Goal: Information Seeking & Learning: Compare options

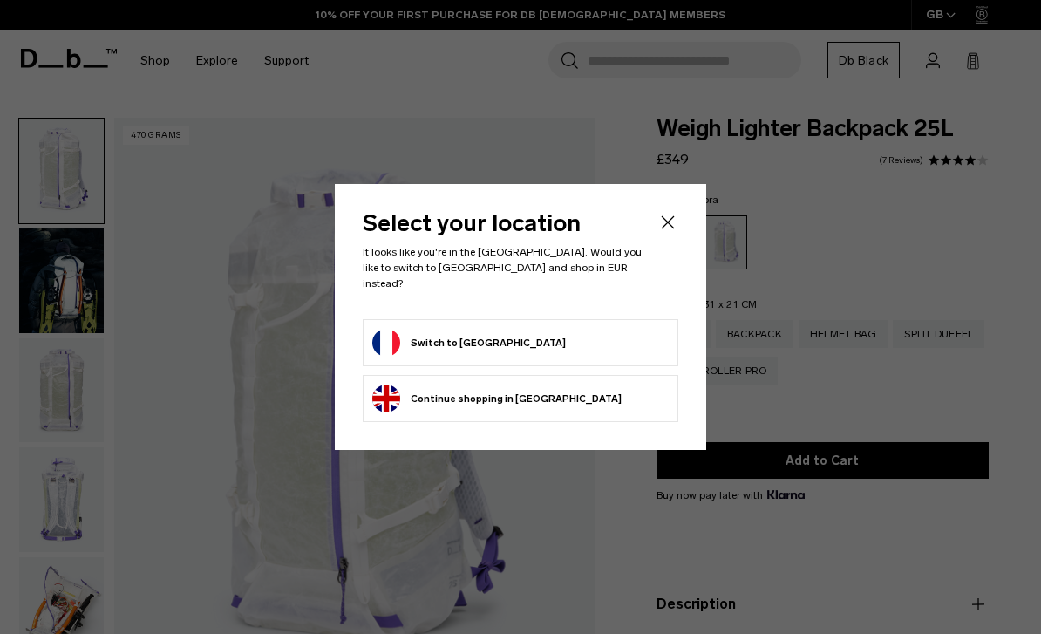
click at [592, 404] on li "Continue browsing United Kingdom store Continue shopping in United Kingdom" at bounding box center [521, 398] width 316 height 47
click at [500, 391] on button "Continue browsing United Kingdom store Continue shopping in United Kingdom" at bounding box center [496, 398] width 249 height 28
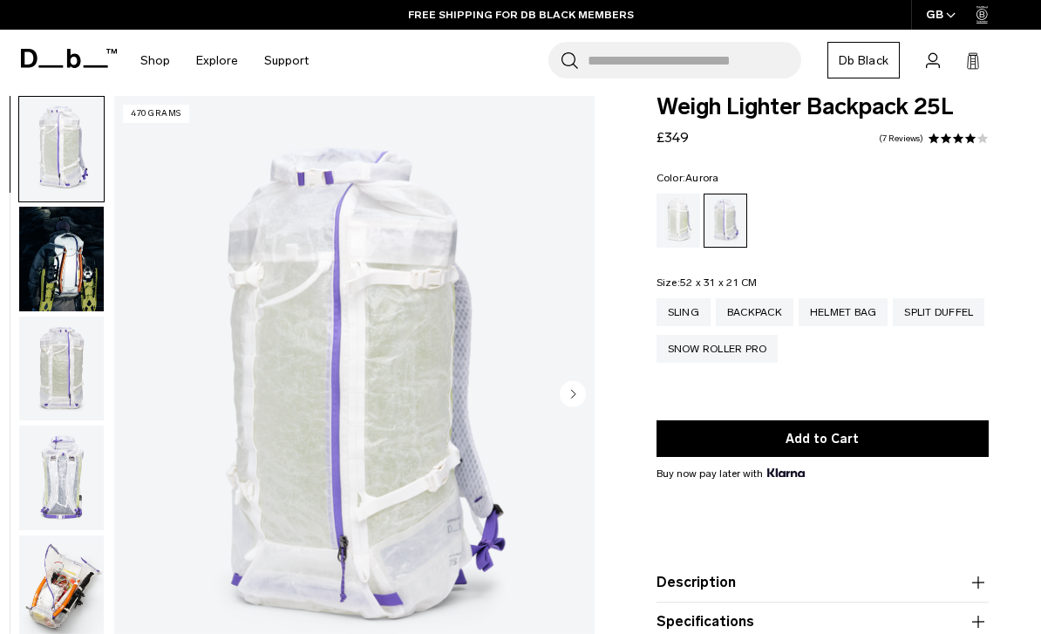
scroll to position [23, 0]
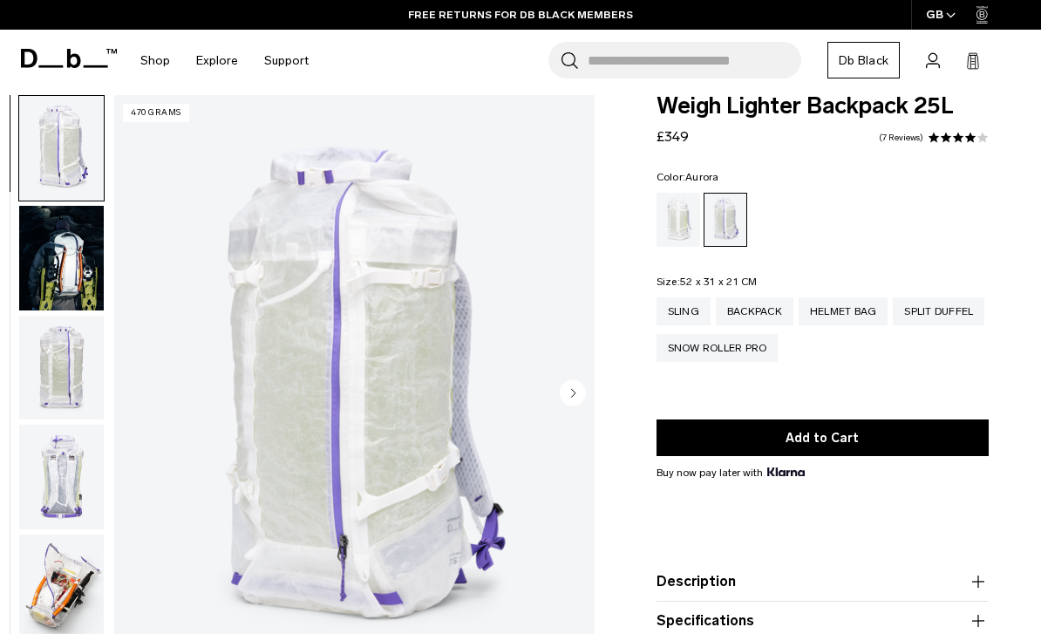
click at [49, 268] on img "button" at bounding box center [61, 258] width 85 height 105
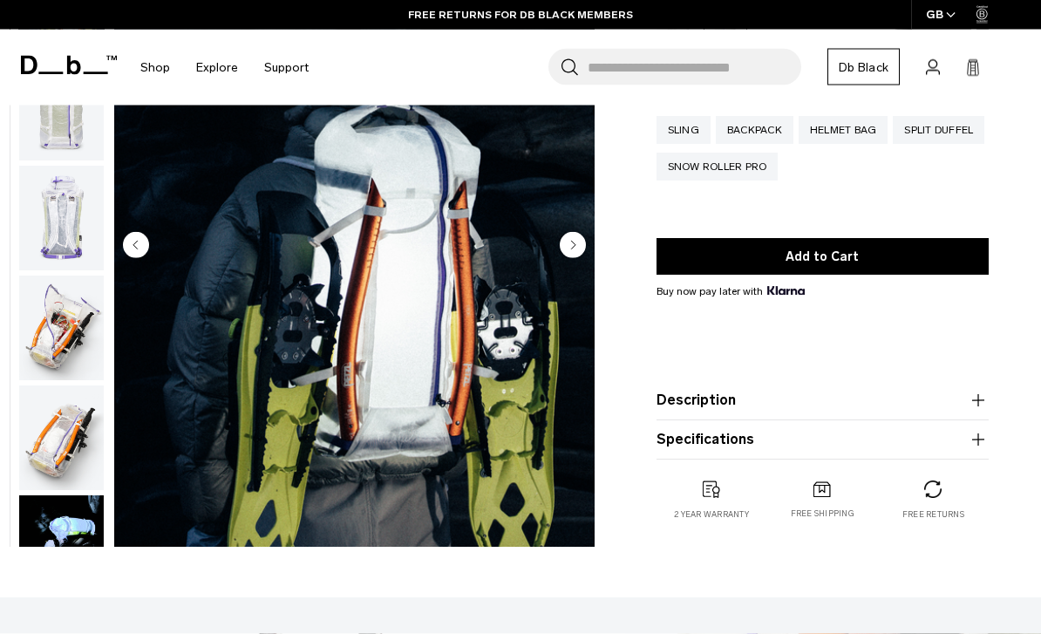
scroll to position [230, 0]
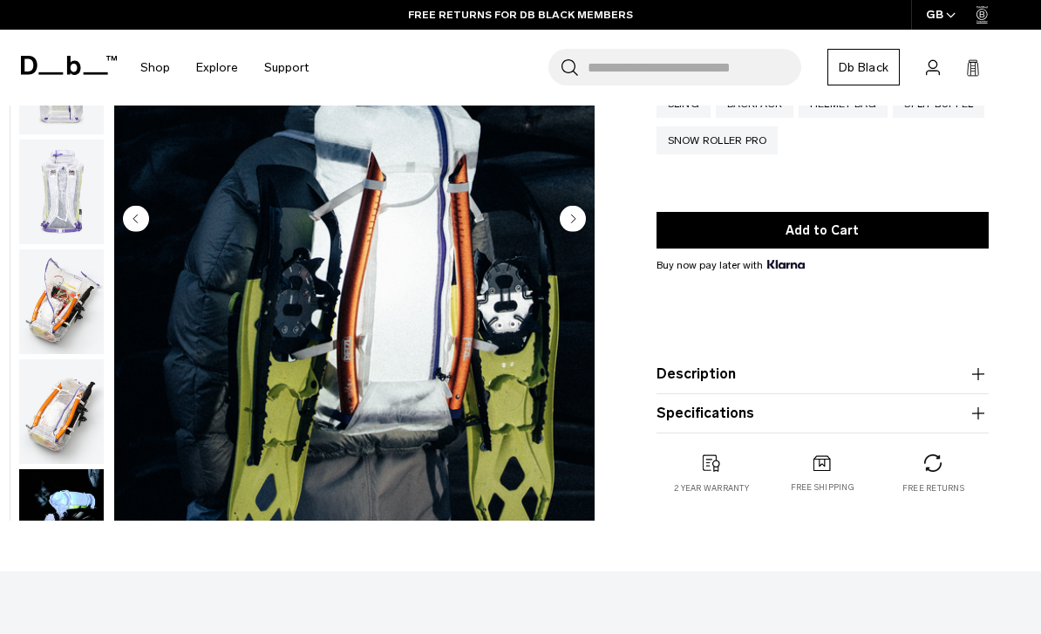
click at [44, 326] on img "button" at bounding box center [61, 301] width 85 height 105
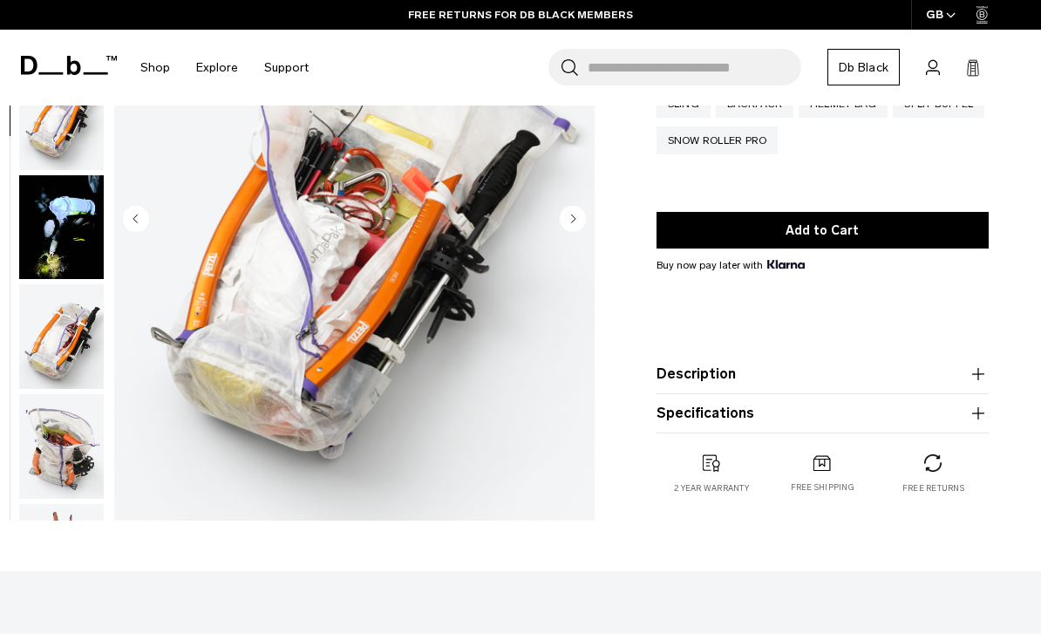
scroll to position [442, 0]
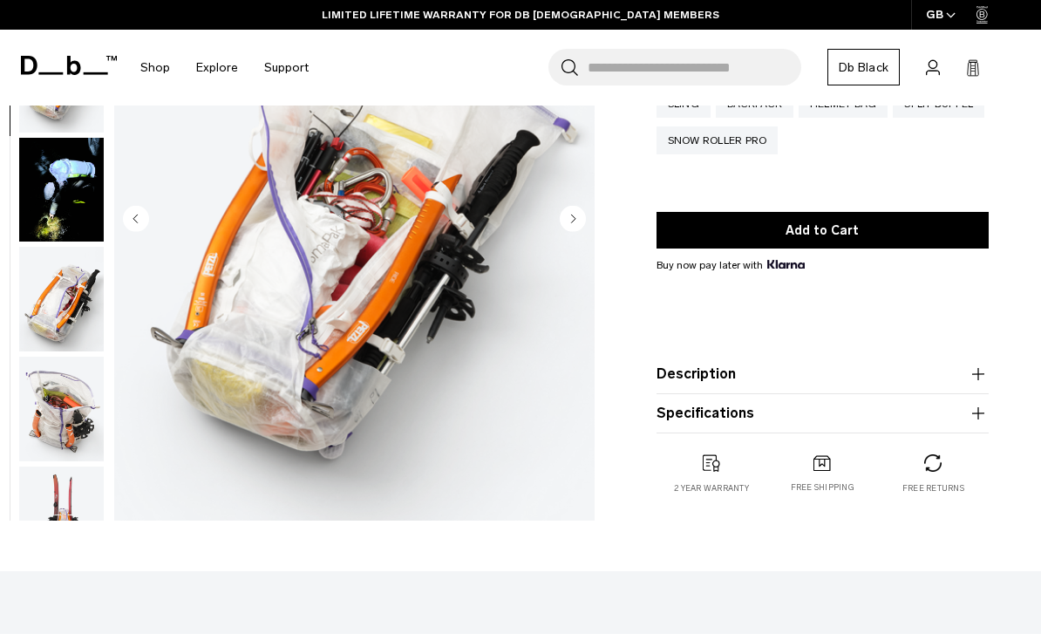
click at [32, 428] on img "button" at bounding box center [61, 408] width 85 height 105
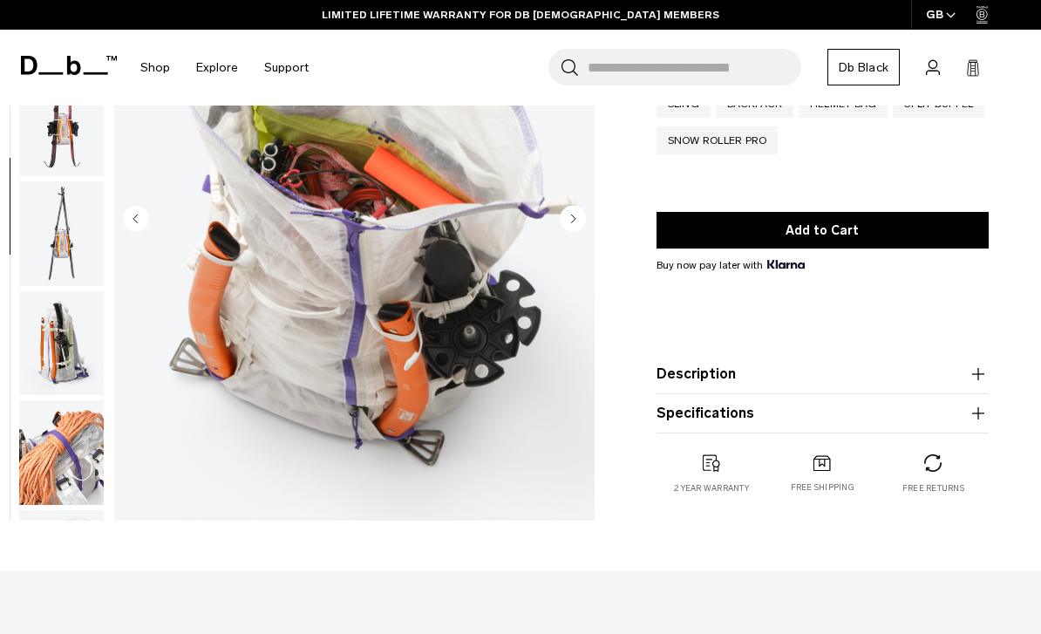
scroll to position [884, 0]
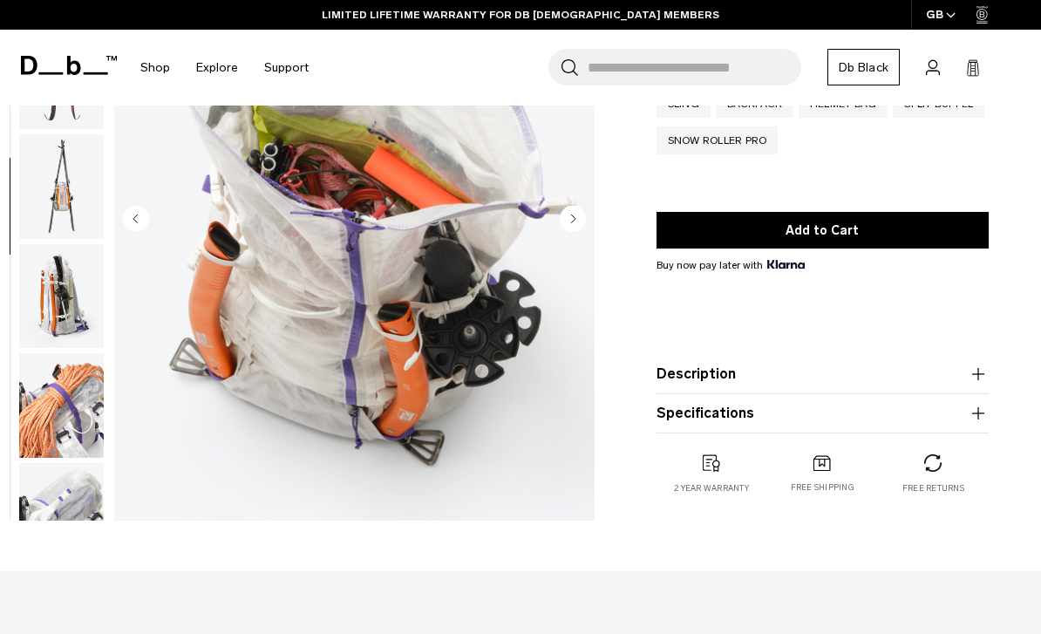
click at [36, 432] on img "button" at bounding box center [61, 405] width 85 height 105
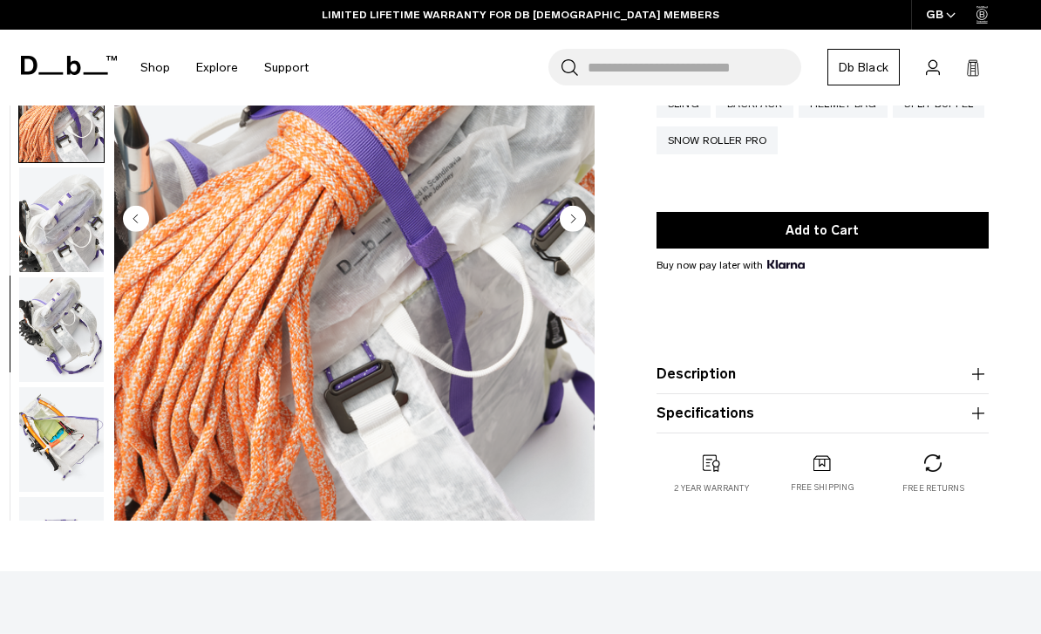
scroll to position [1325, 0]
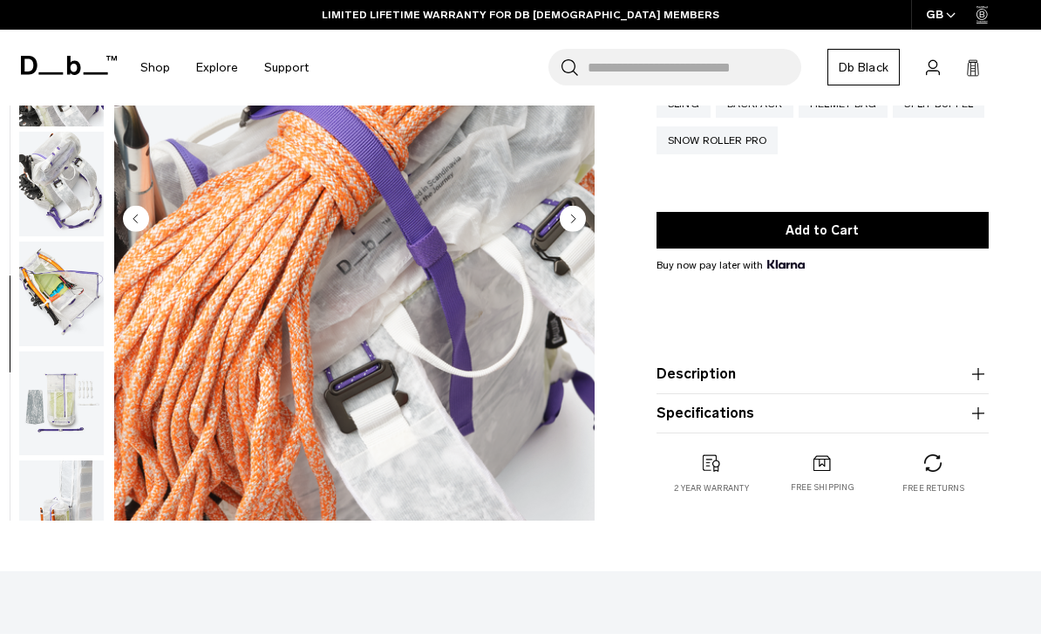
click at [43, 428] on img "button" at bounding box center [61, 402] width 85 height 105
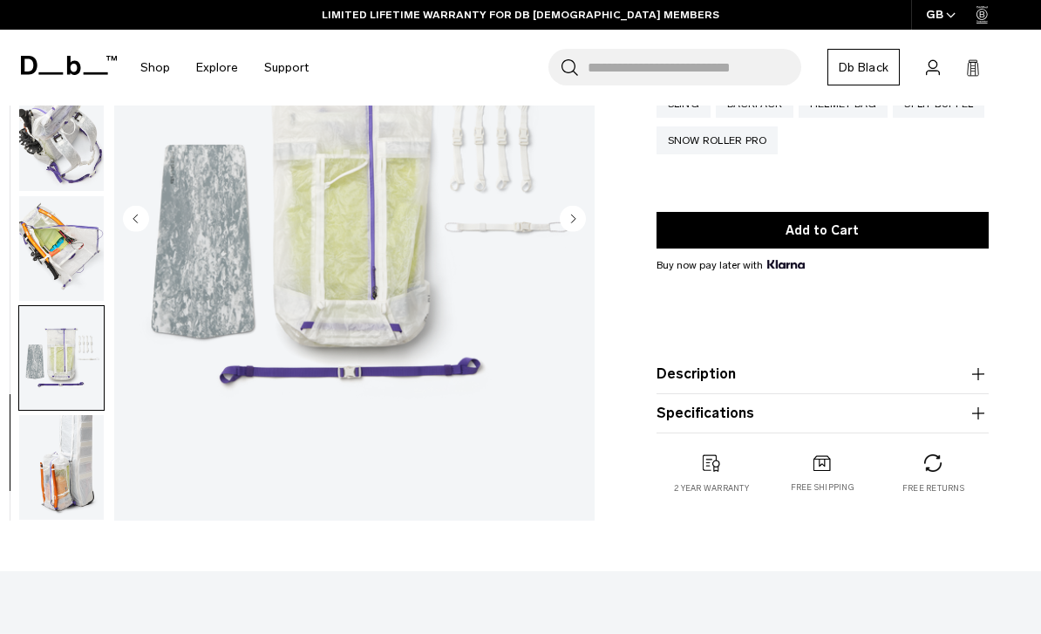
scroll to position [1385, 0]
click at [52, 474] on img "button" at bounding box center [61, 467] width 85 height 105
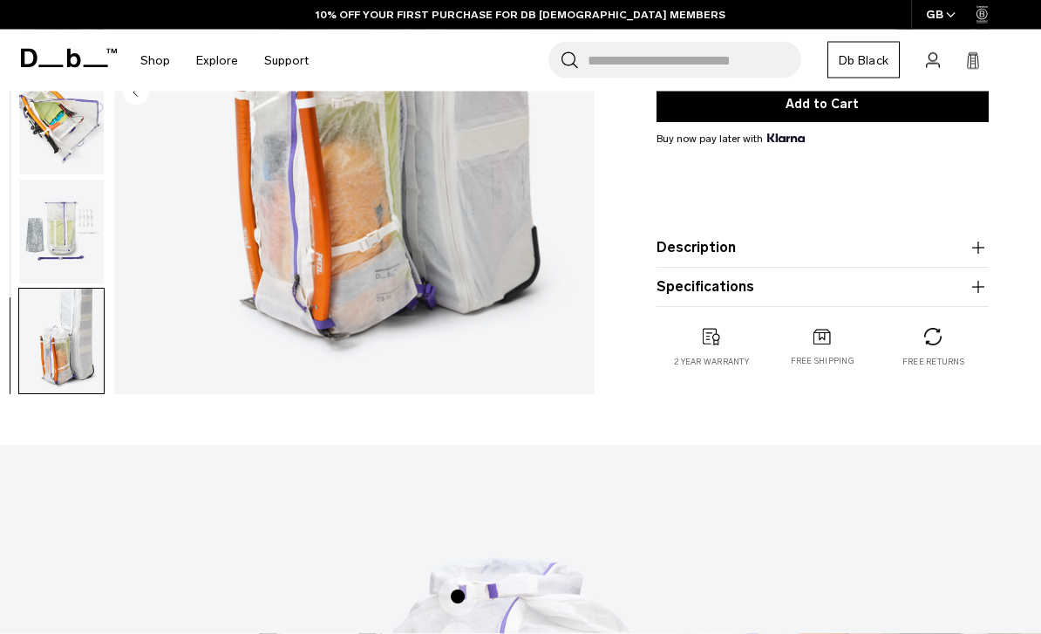
scroll to position [356, 0]
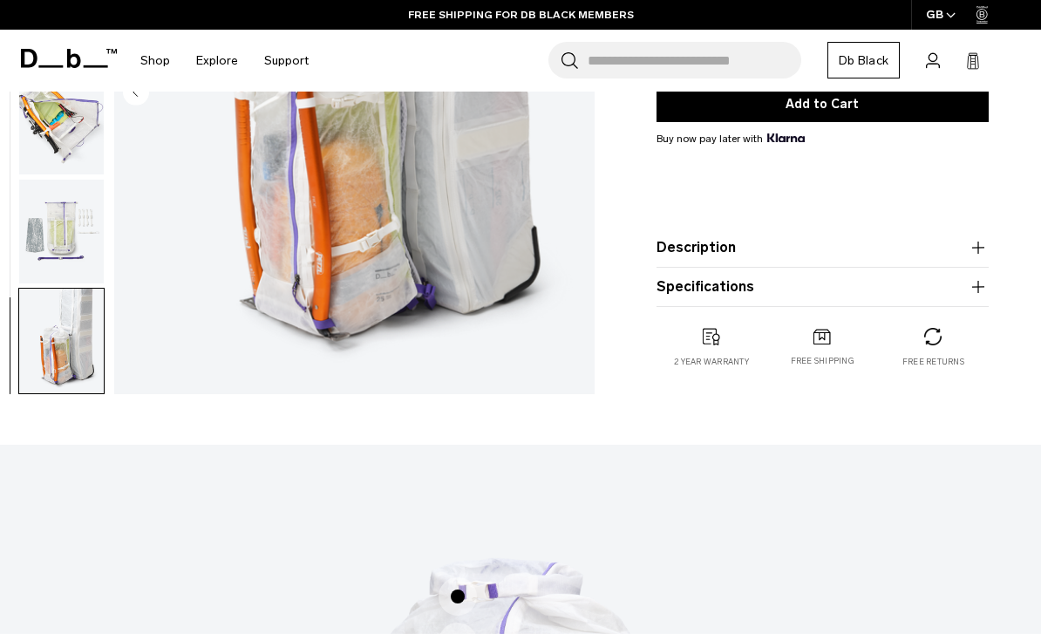
click at [977, 258] on icon "button" at bounding box center [977, 247] width 21 height 21
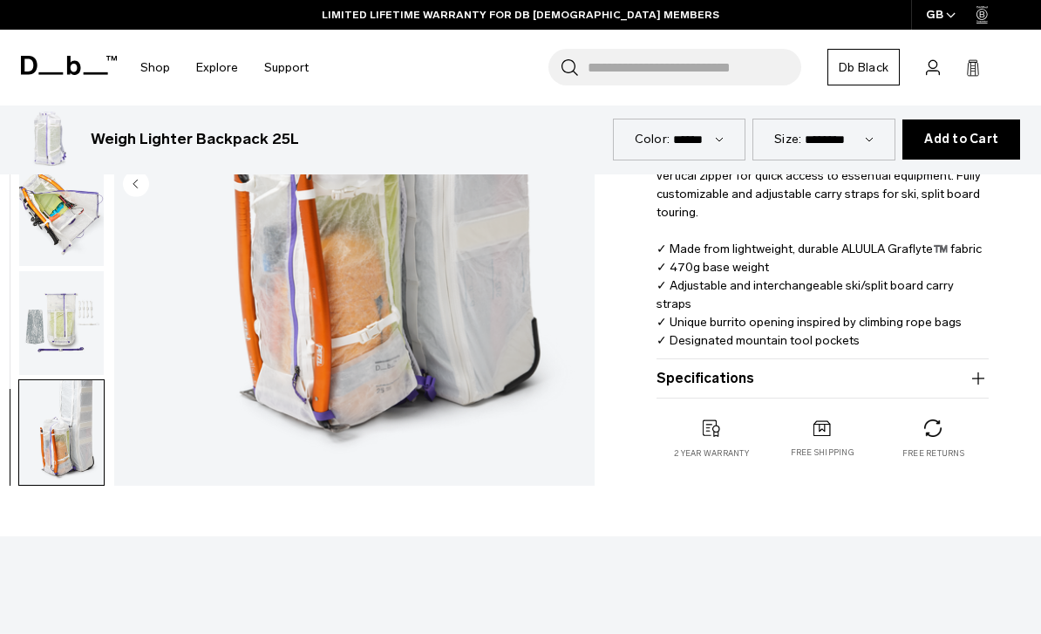
scroll to position [559, 0]
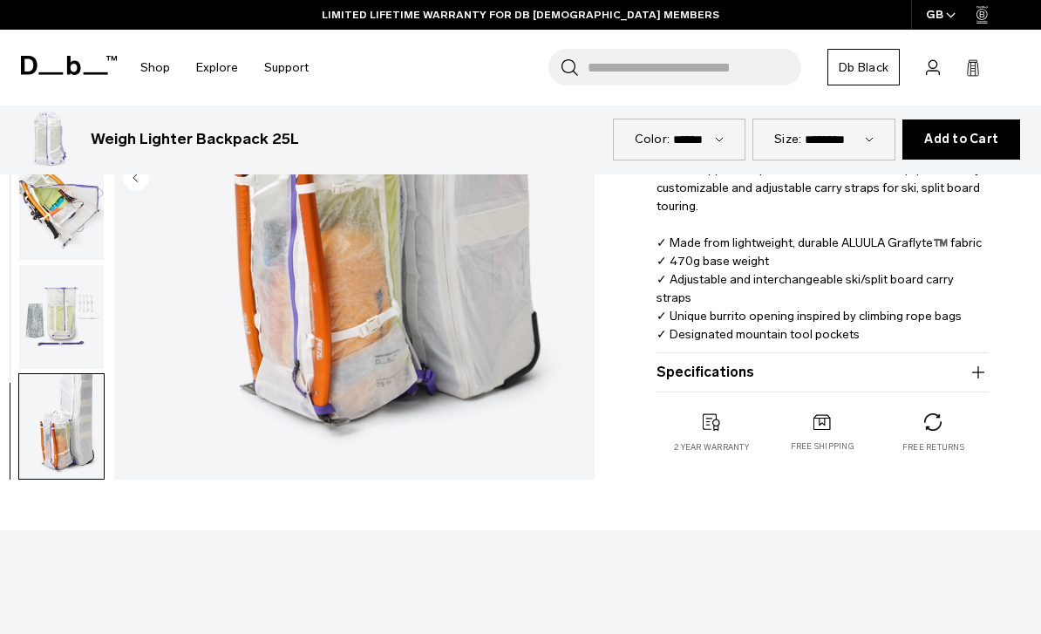
click at [975, 383] on icon "button" at bounding box center [977, 372] width 21 height 21
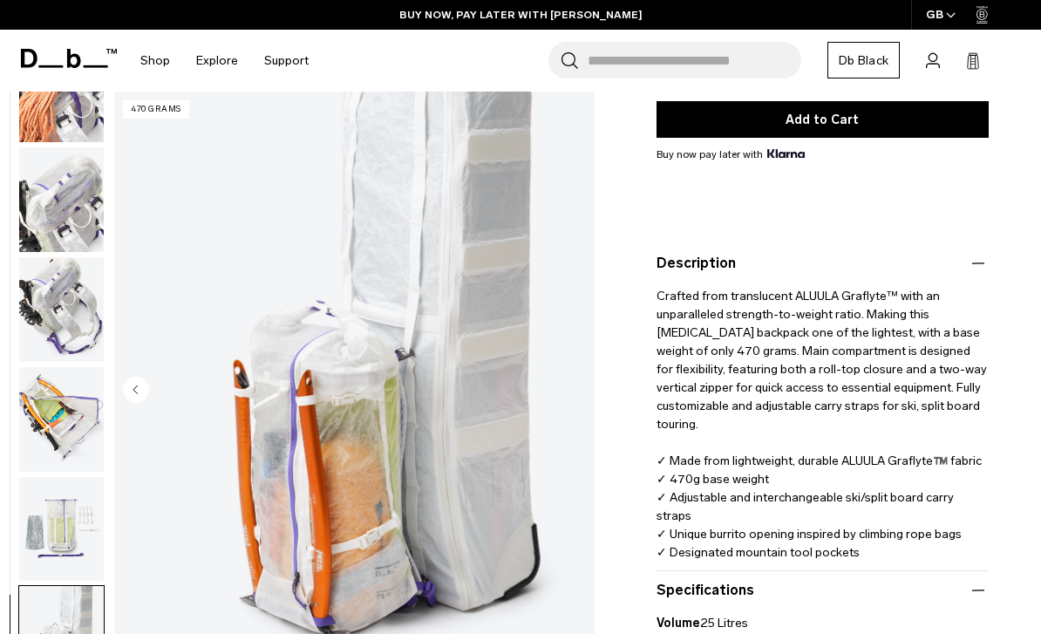
scroll to position [340, 0]
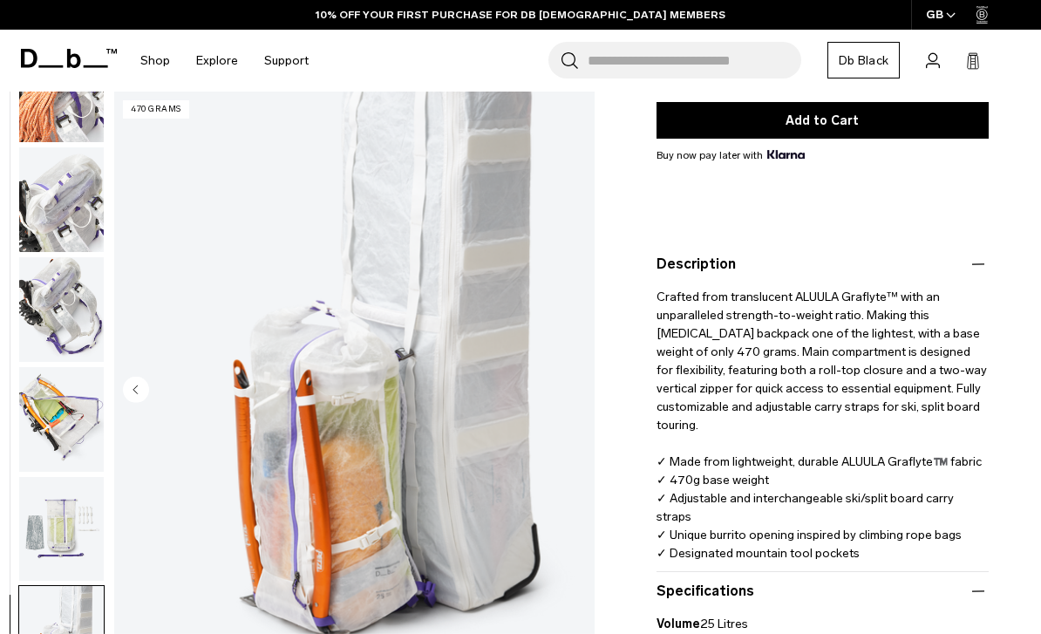
click at [67, 314] on img "button" at bounding box center [61, 309] width 85 height 105
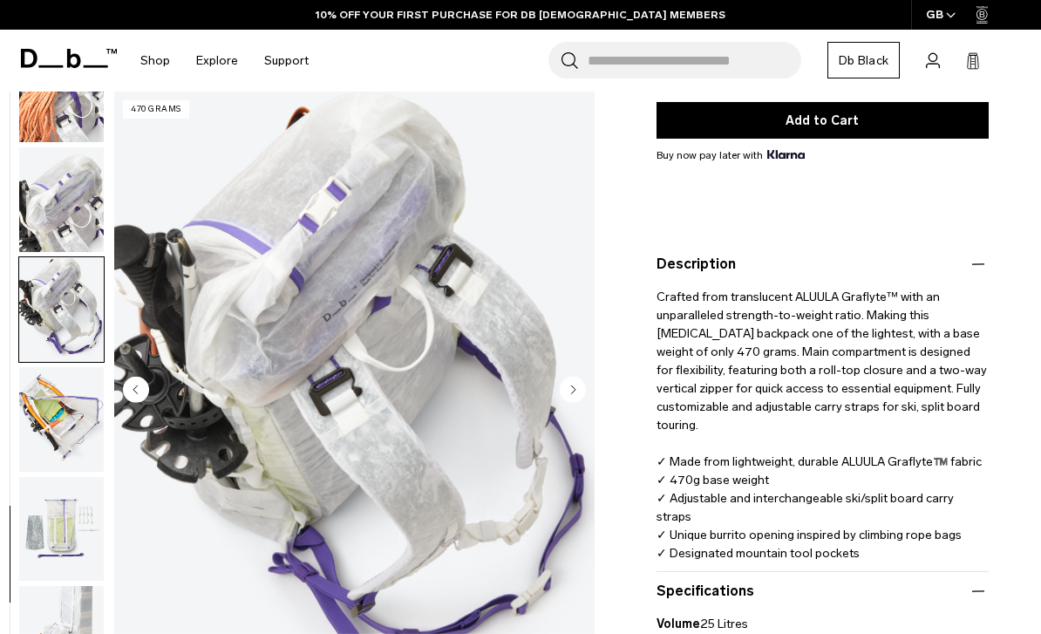
click at [42, 311] on img "button" at bounding box center [61, 309] width 85 height 105
click at [48, 206] on img "button" at bounding box center [61, 199] width 85 height 105
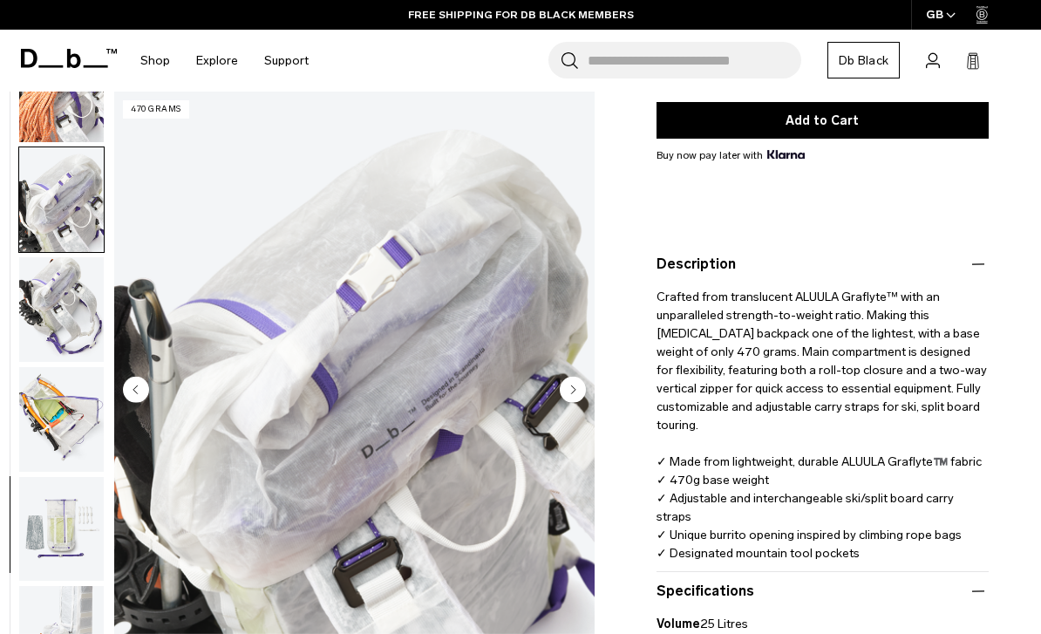
click at [60, 124] on img "button" at bounding box center [61, 89] width 85 height 105
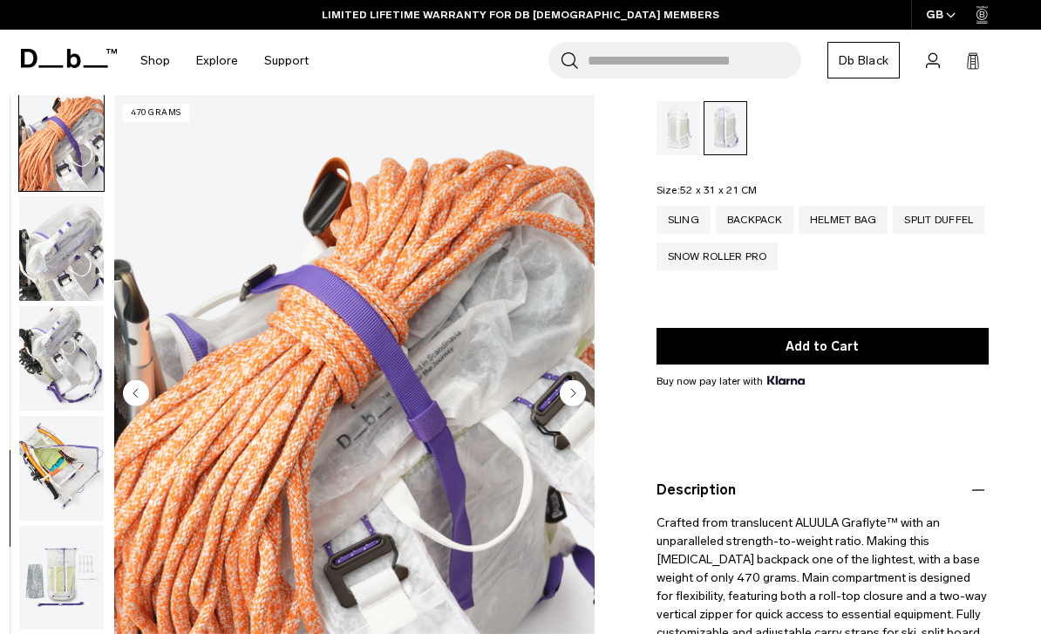
scroll to position [113, 0]
click at [41, 473] on img "button" at bounding box center [61, 468] width 85 height 105
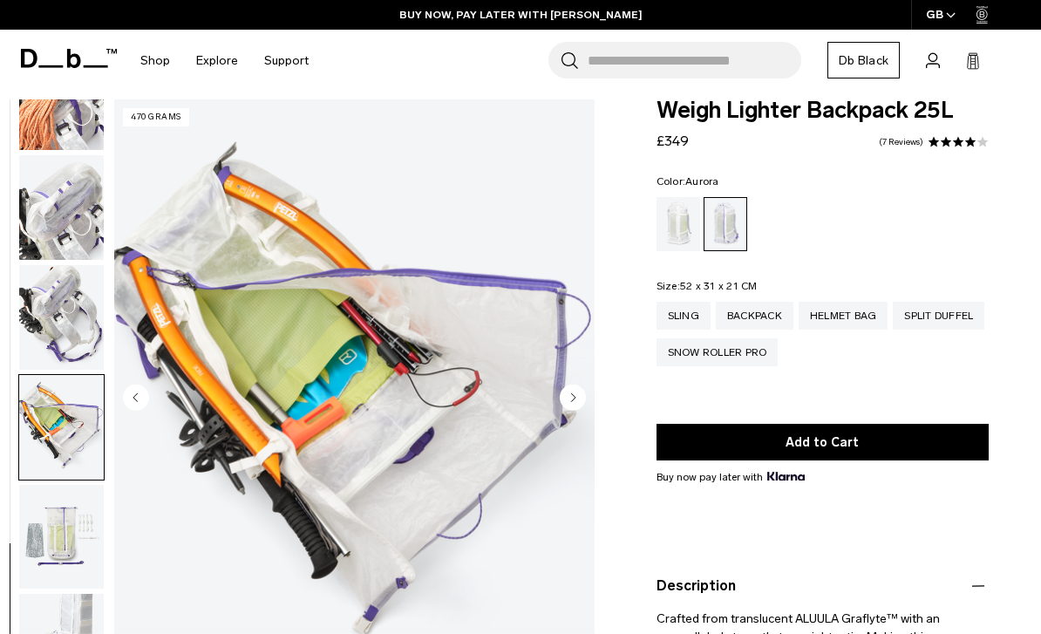
scroll to position [17, 0]
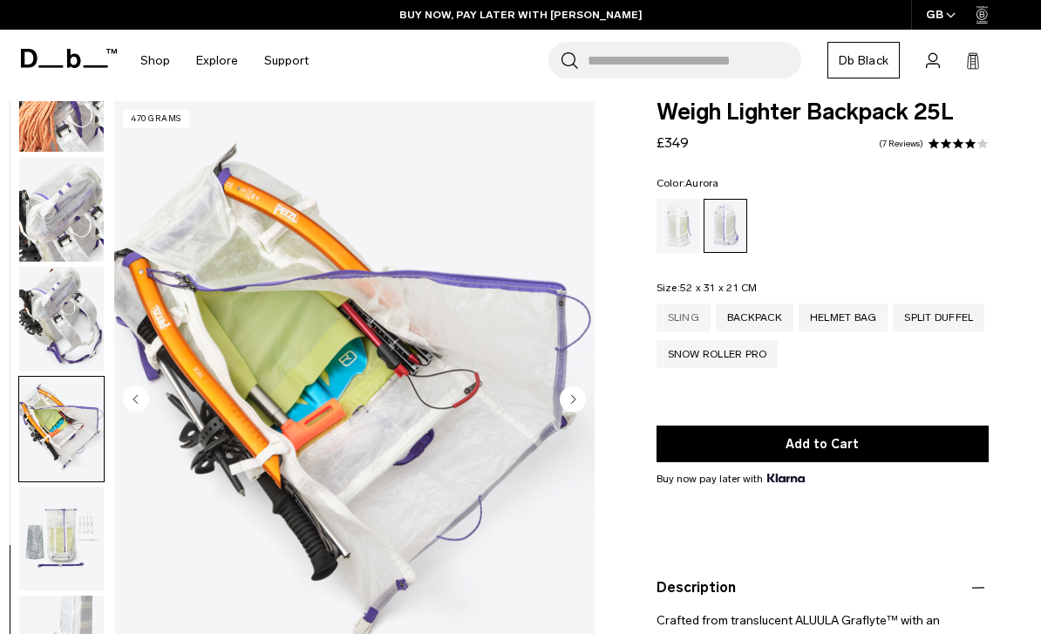
click at [683, 322] on div "Sling" at bounding box center [683, 317] width 54 height 28
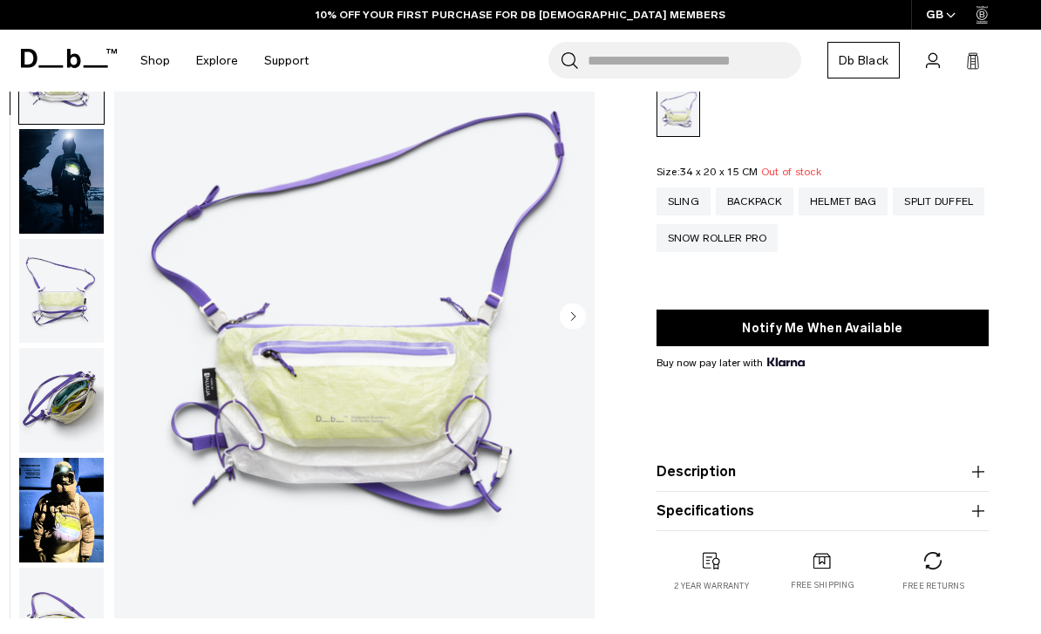
scroll to position [134, 0]
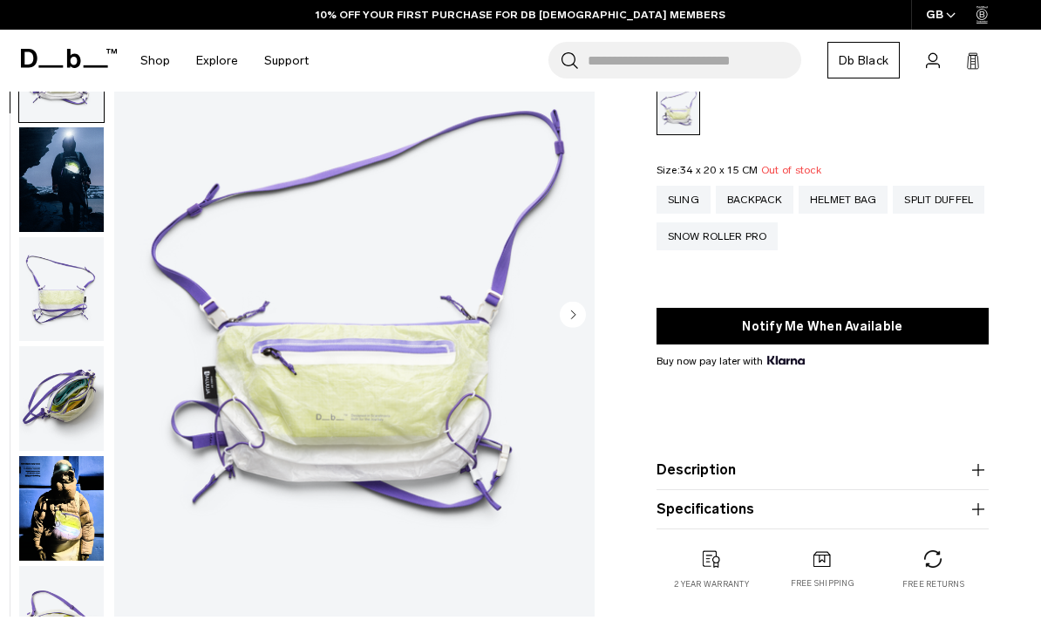
click at [56, 532] on img "button" at bounding box center [61, 508] width 85 height 105
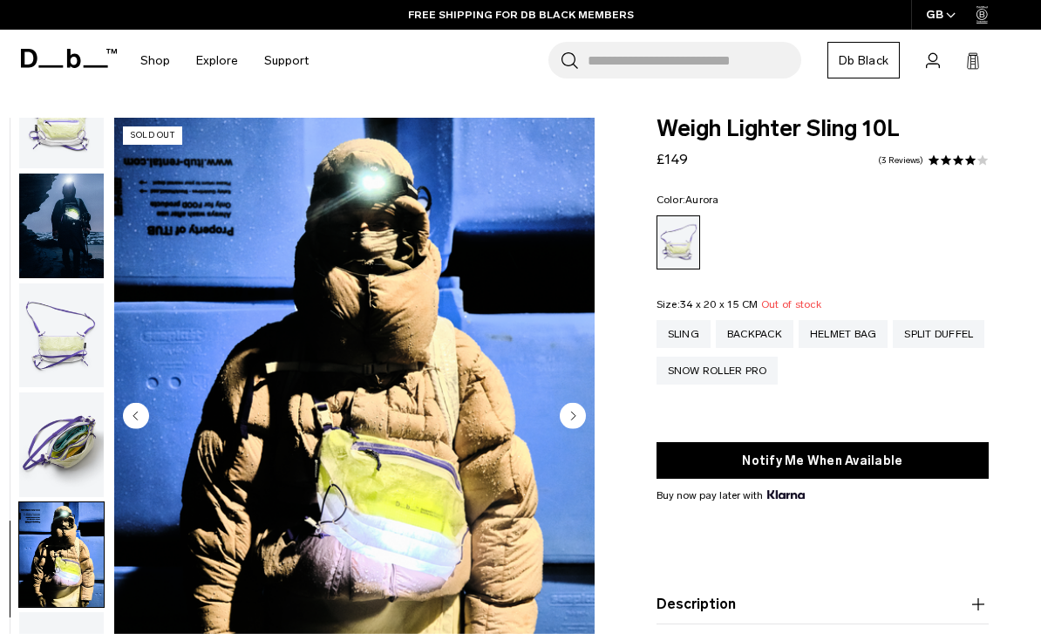
scroll to position [13, 0]
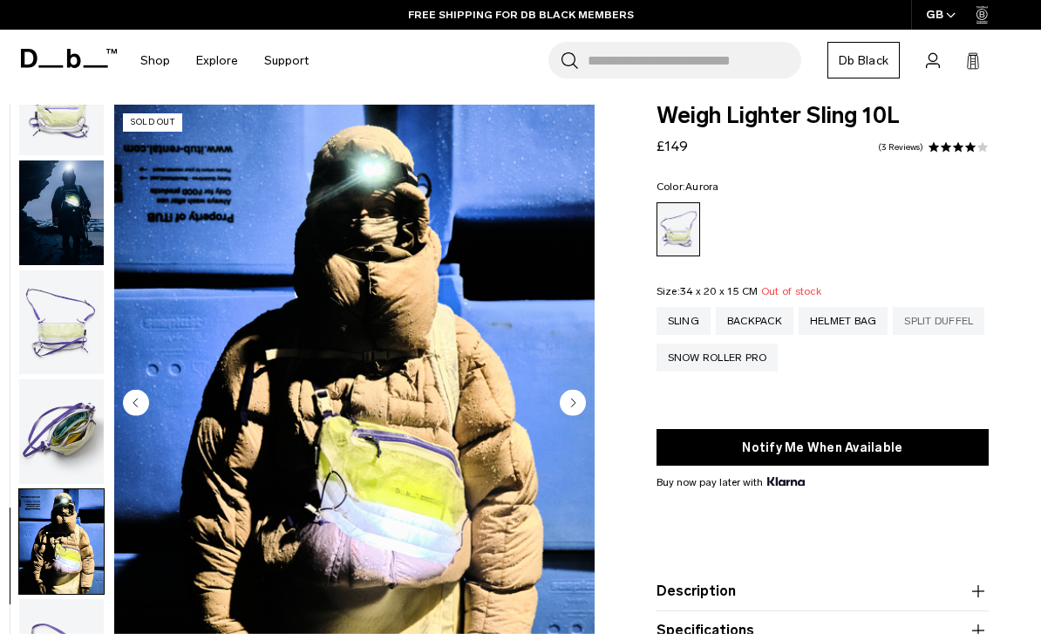
click at [892, 335] on div "Split Duffel" at bounding box center [938, 321] width 92 height 28
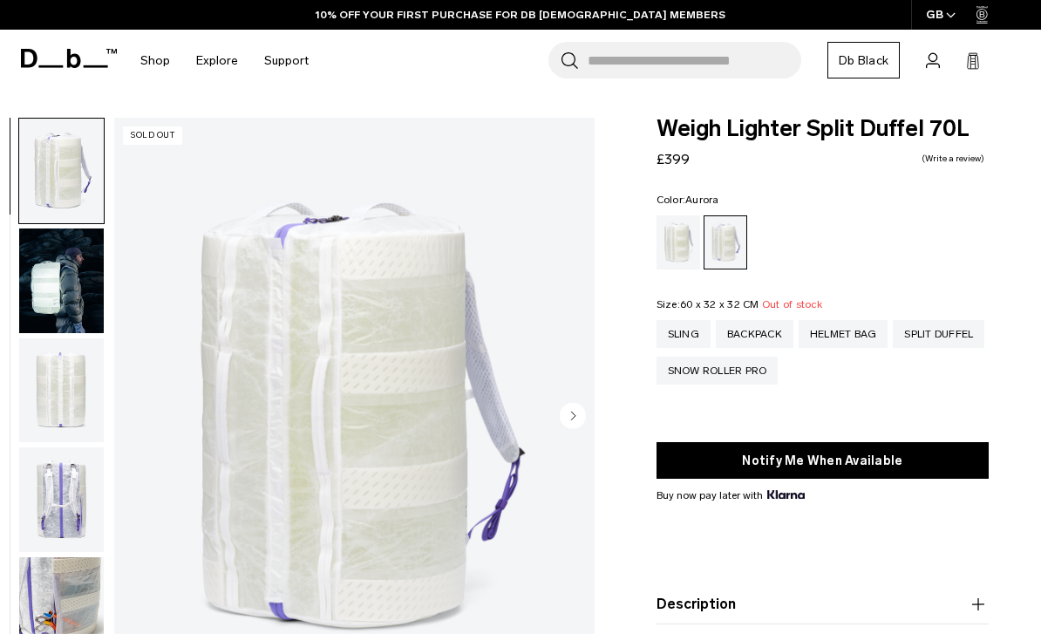
click at [44, 518] on img "button" at bounding box center [61, 499] width 85 height 105
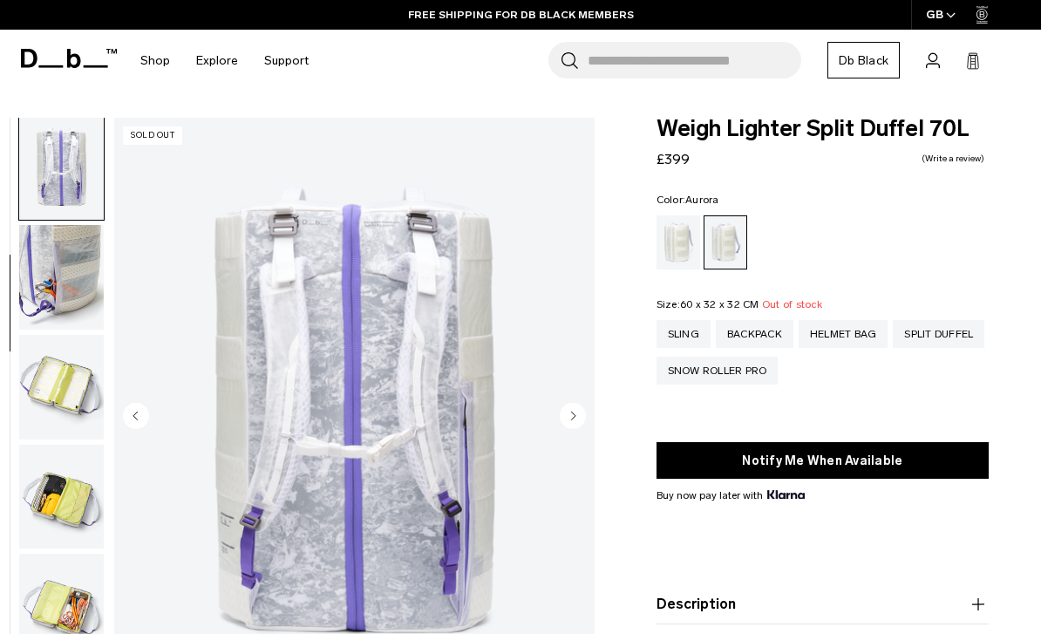
click at [60, 411] on img "button" at bounding box center [61, 387] width 85 height 105
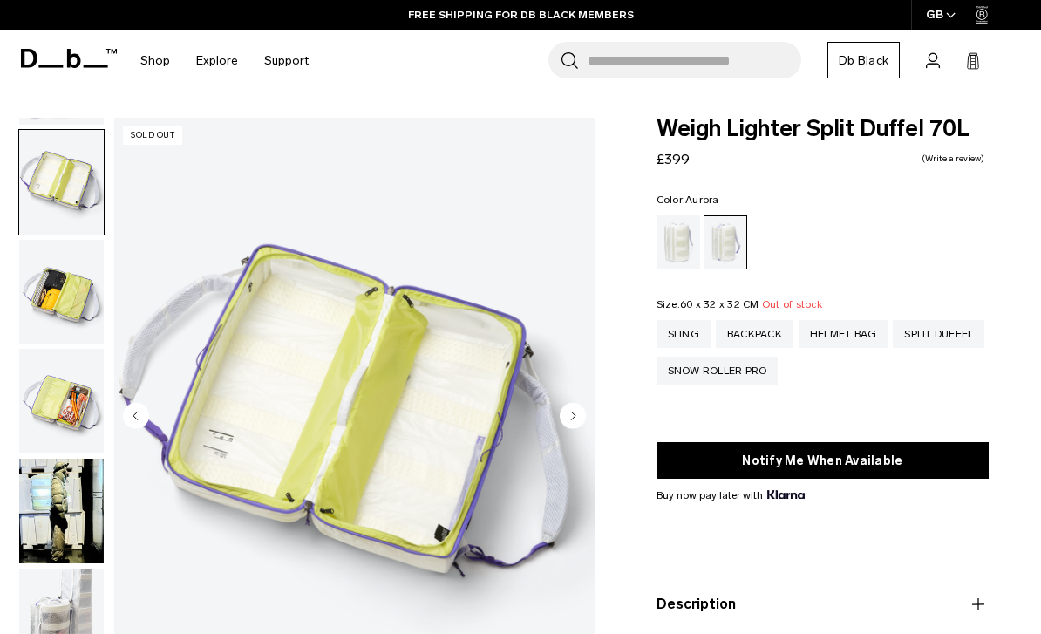
scroll to position [554, 0]
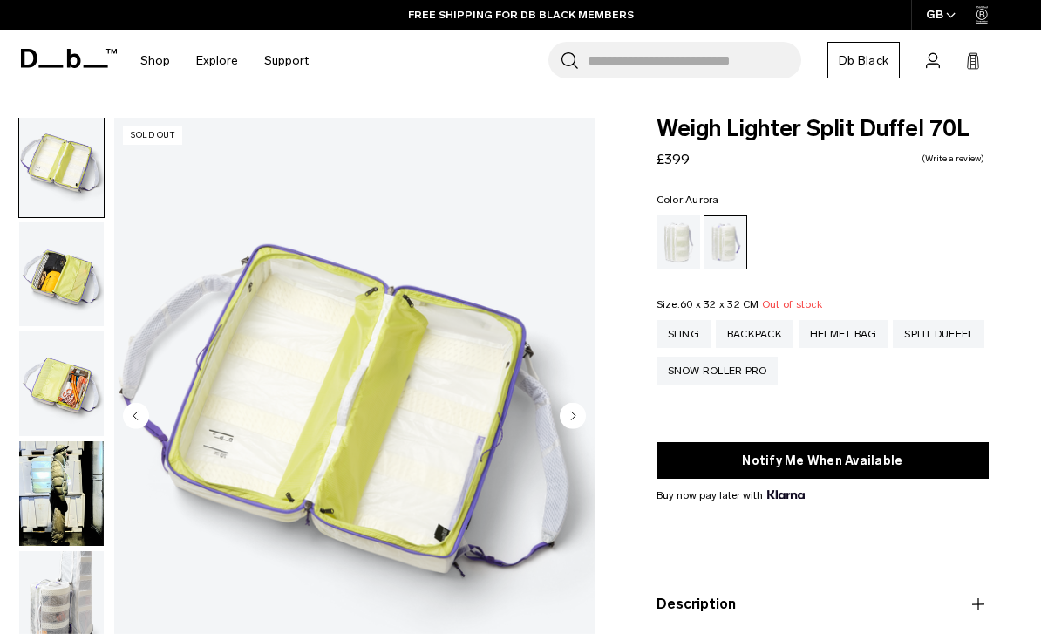
click at [54, 417] on img "button" at bounding box center [61, 383] width 85 height 105
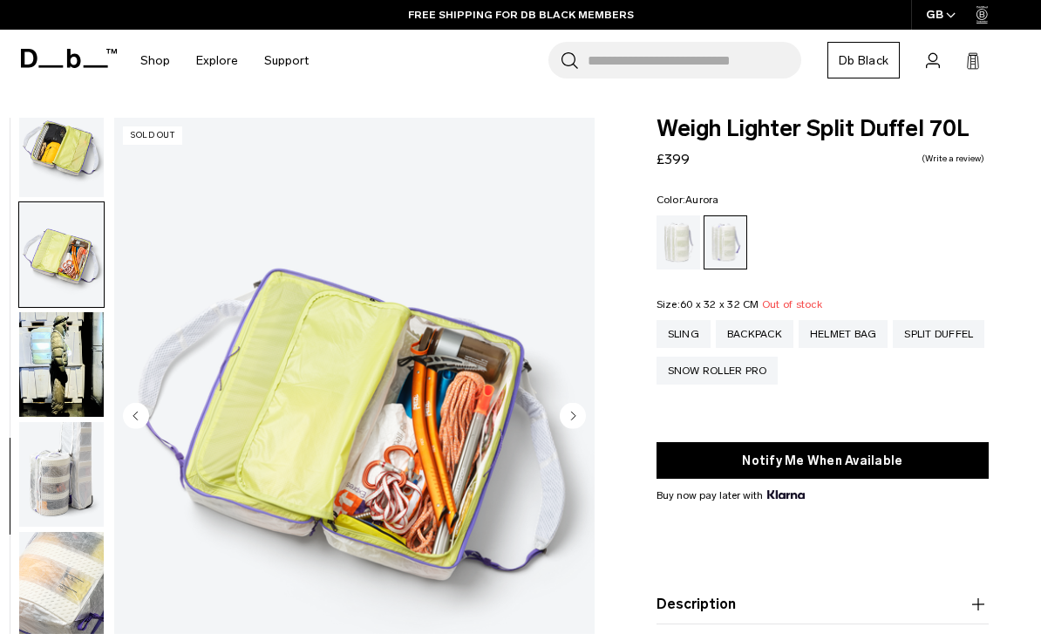
scroll to position [727, 0]
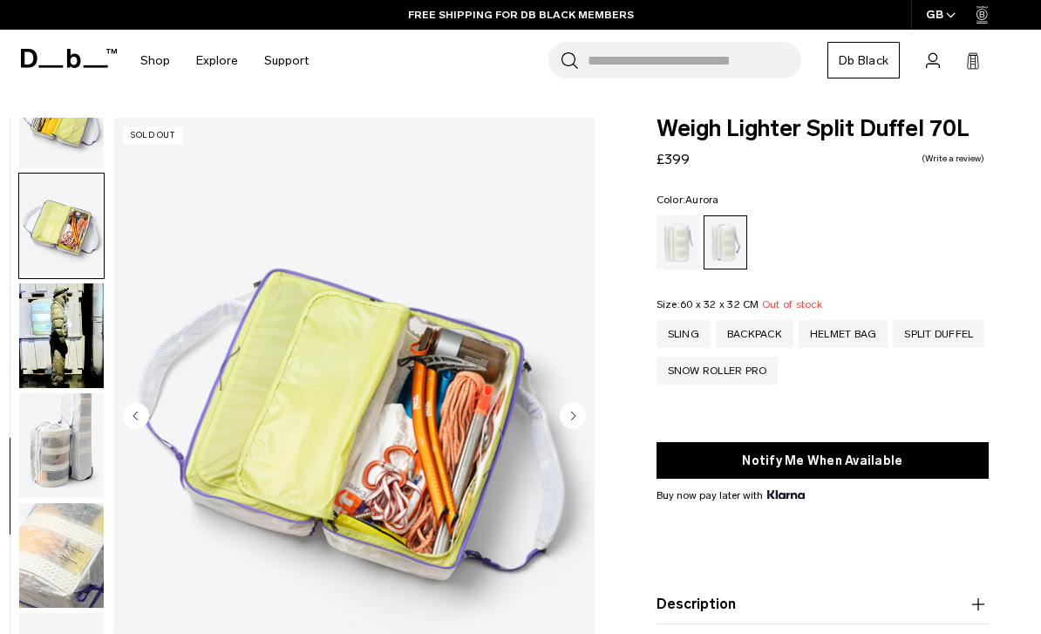
click at [51, 343] on img "button" at bounding box center [61, 335] width 85 height 105
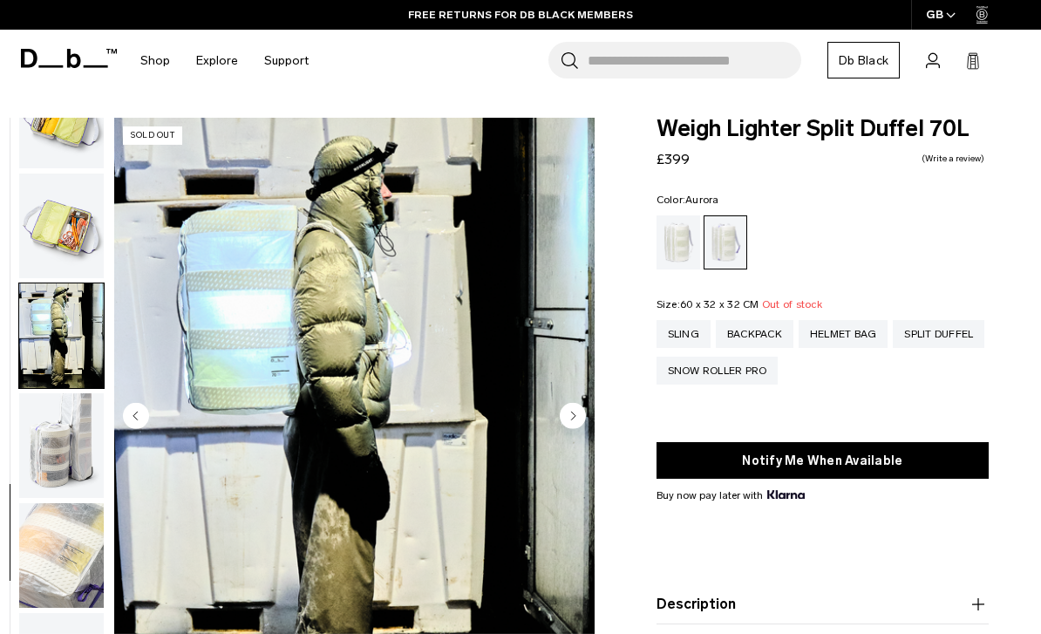
click at [60, 534] on img "button" at bounding box center [61, 555] width 85 height 105
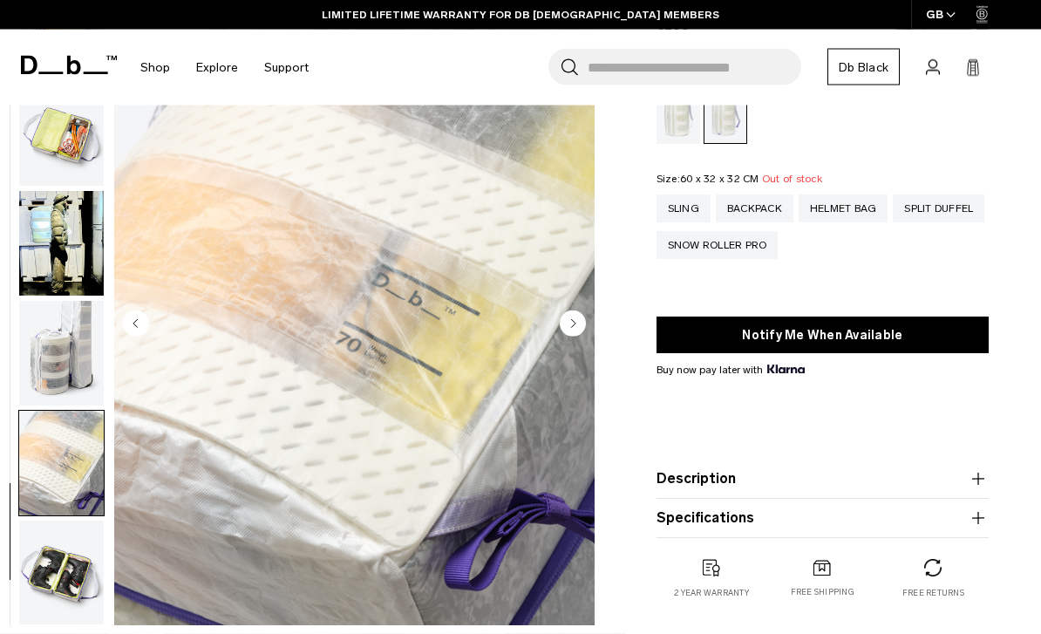
scroll to position [133, 0]
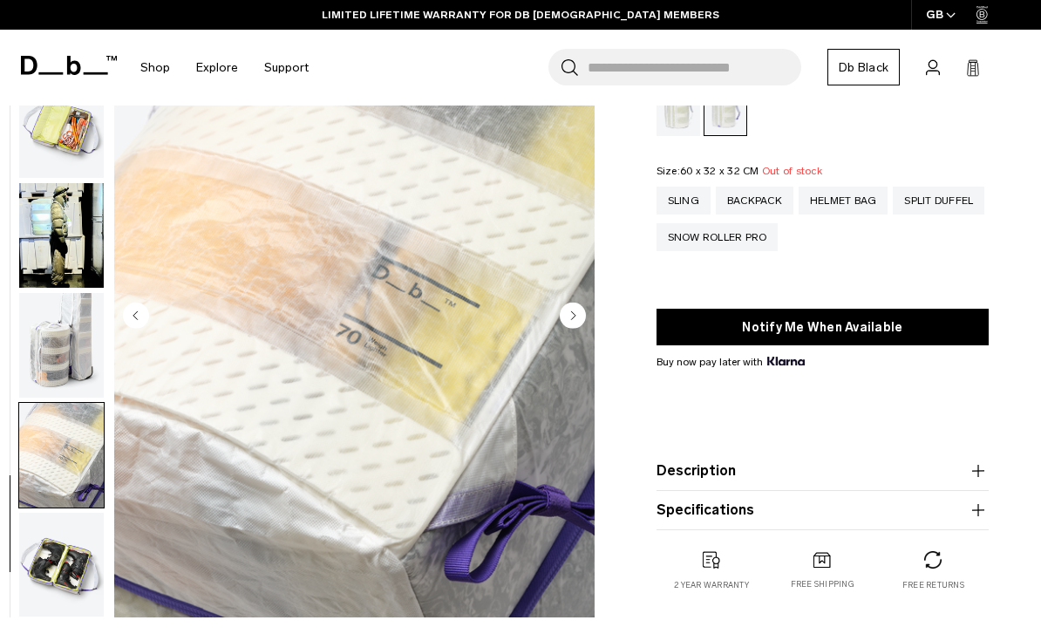
click at [987, 507] on icon "button" at bounding box center [977, 509] width 21 height 21
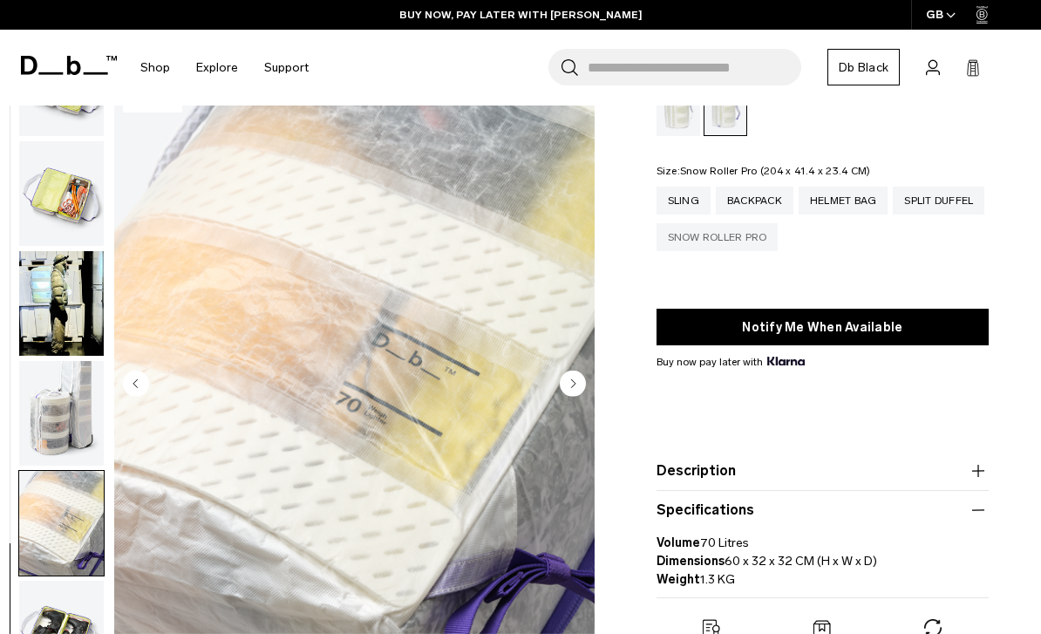
click at [778, 248] on div "Snow Roller Pro" at bounding box center [717, 237] width 122 height 28
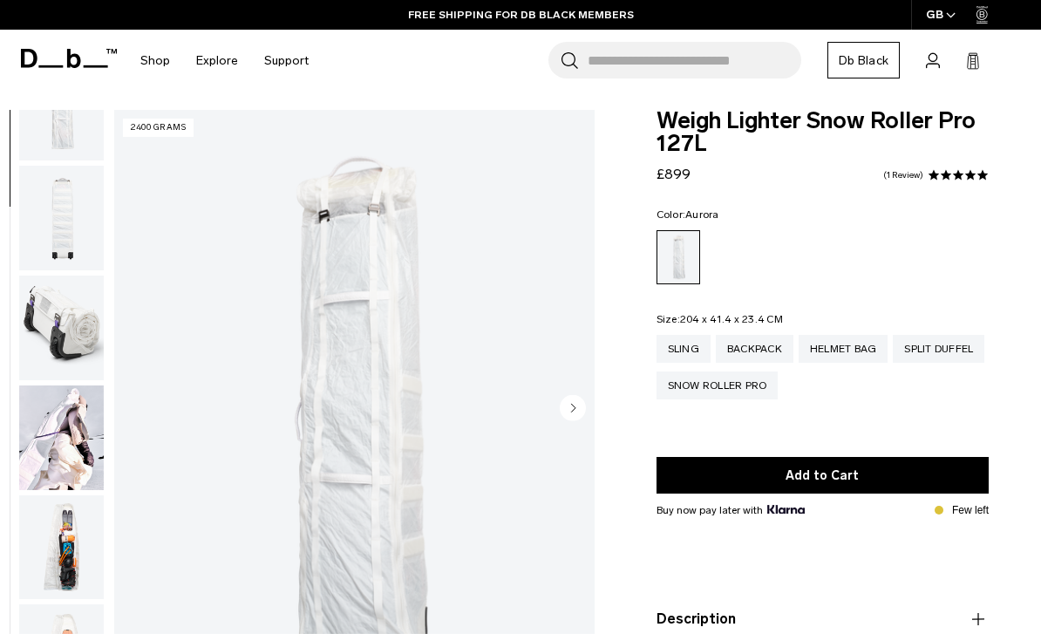
scroll to position [281, 0]
click at [53, 549] on img "button" at bounding box center [61, 547] width 85 height 105
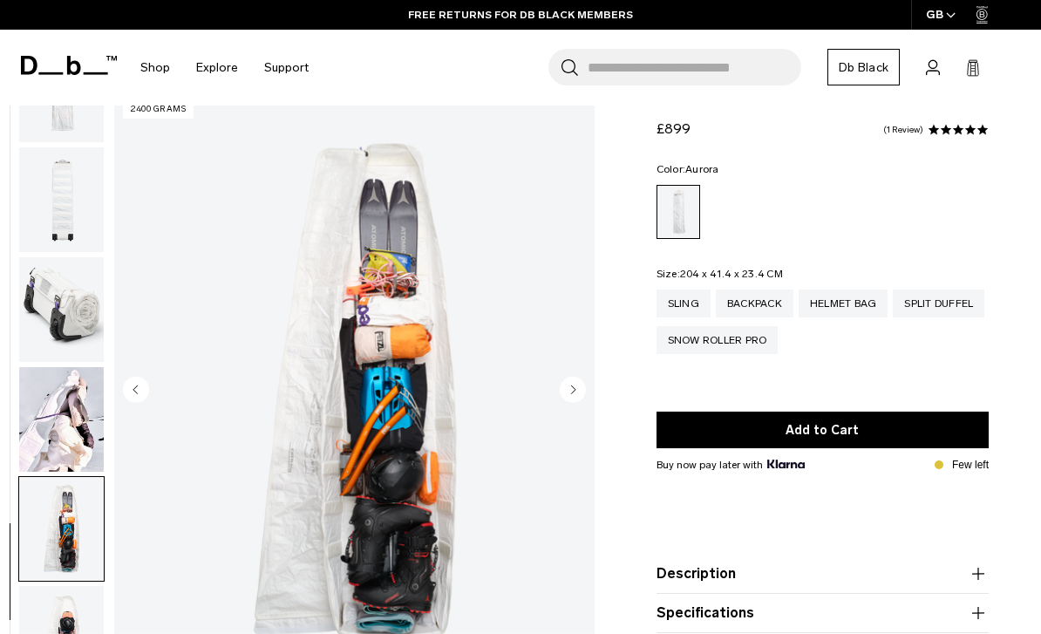
scroll to position [0, 0]
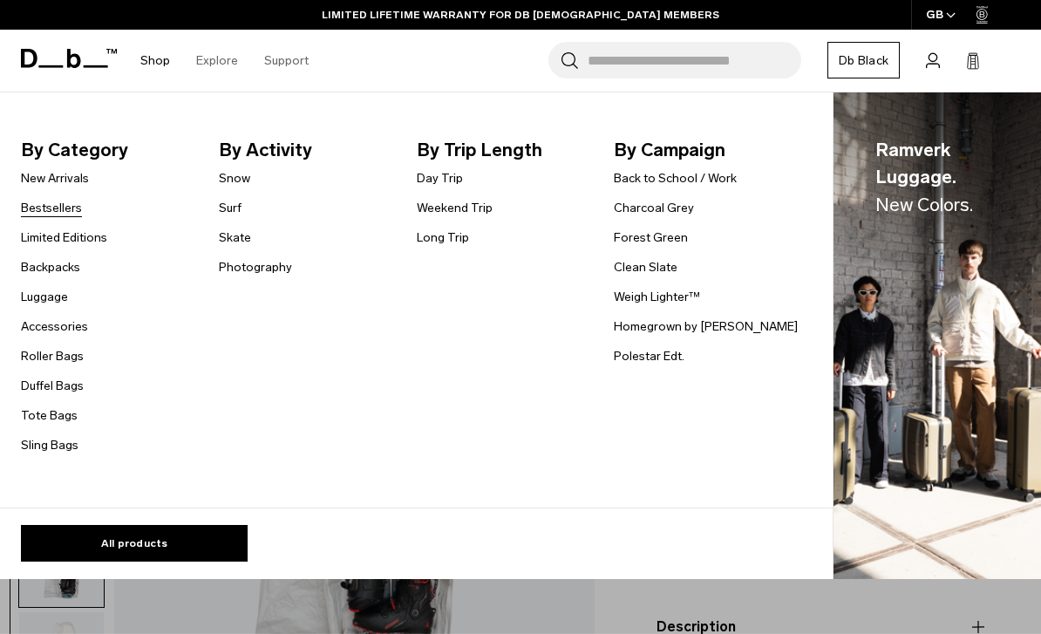
click at [41, 215] on link "Bestsellers" at bounding box center [51, 208] width 61 height 18
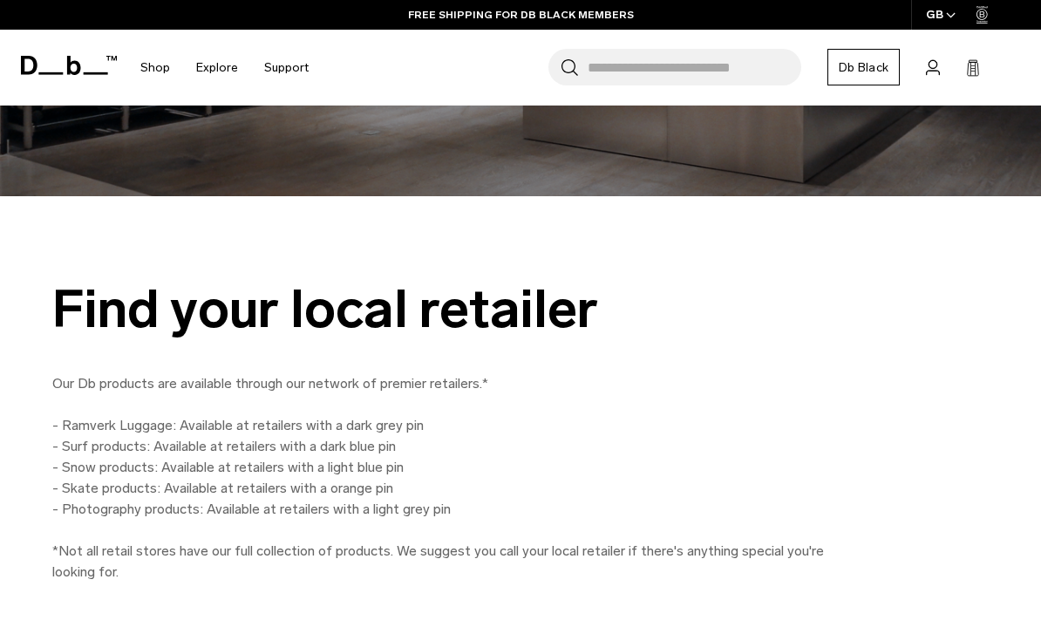
scroll to position [401, 0]
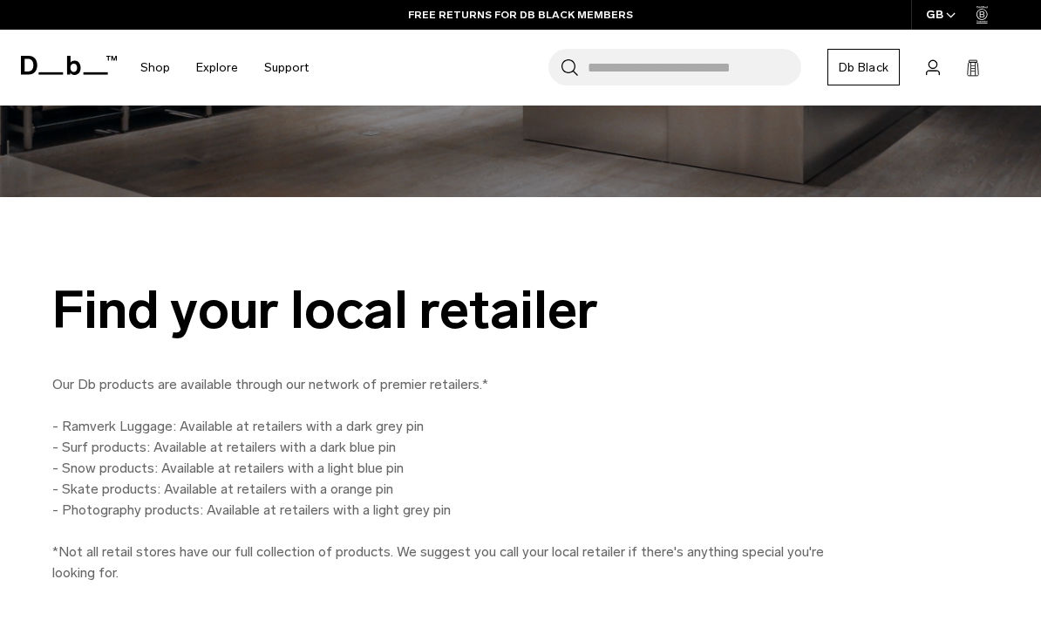
click at [203, 468] on p "Our Db products are available through our network of premier retailers.* - Ramv…" at bounding box center [444, 478] width 784 height 209
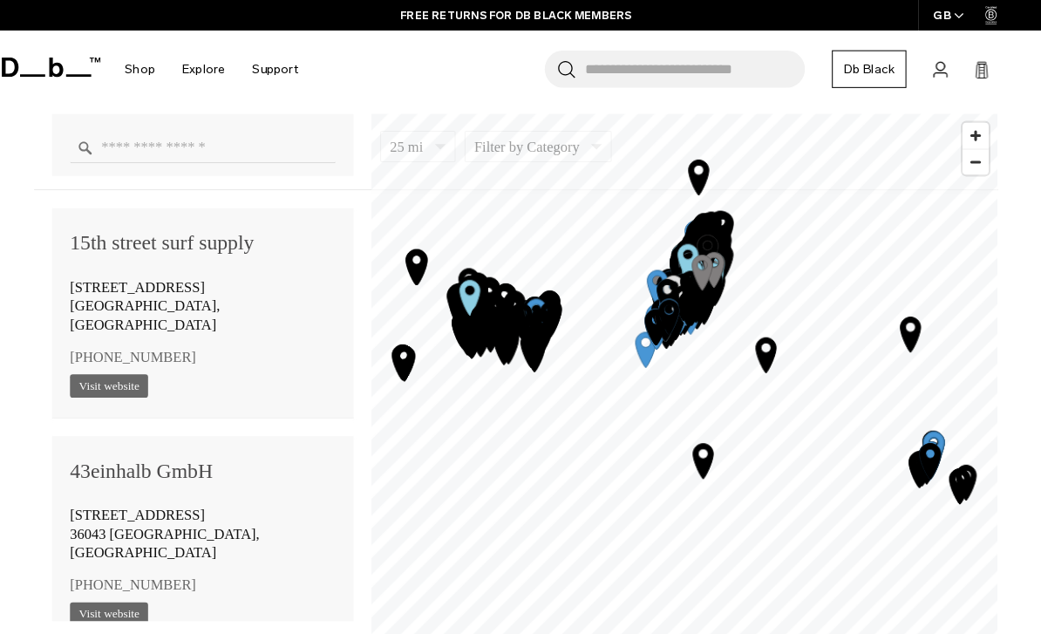
scroll to position [1105, 0]
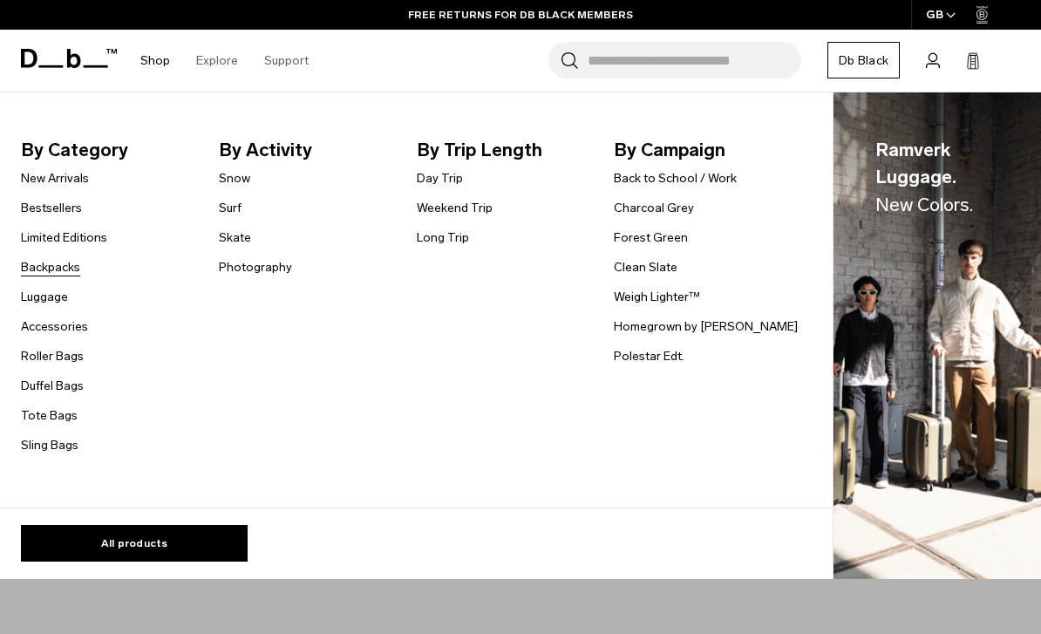
click at [47, 273] on link "Backpacks" at bounding box center [50, 267] width 59 height 18
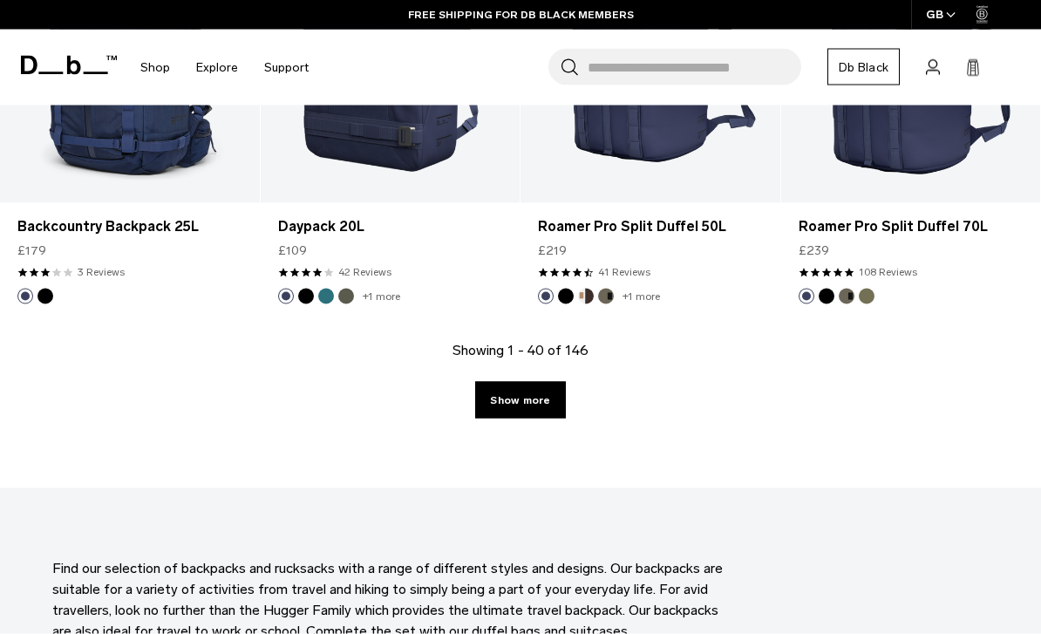
scroll to position [4333, 0]
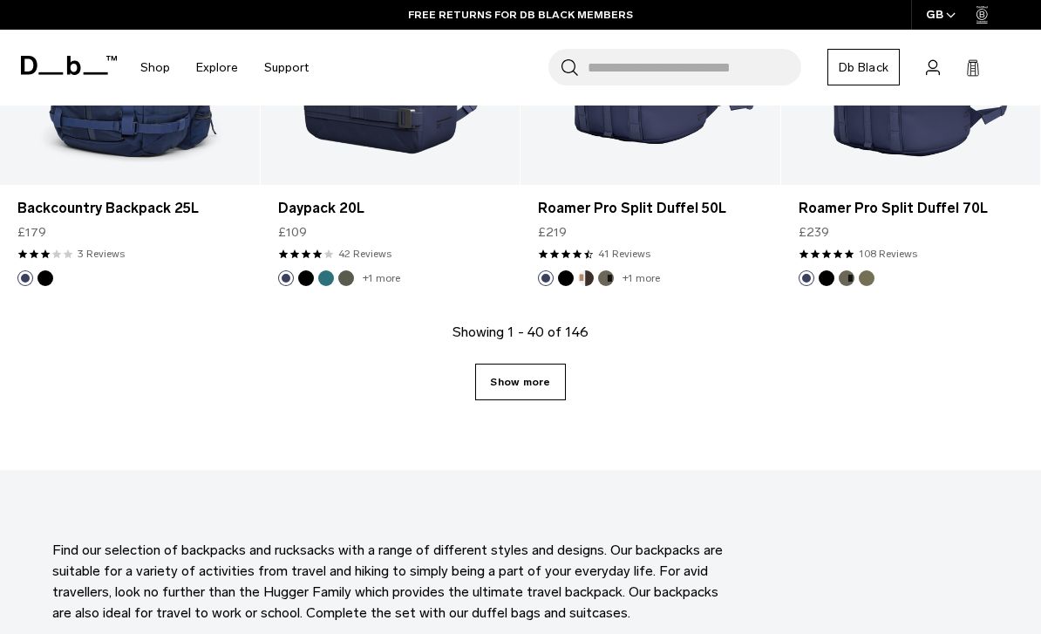
click at [525, 393] on link "Show more" at bounding box center [520, 381] width 90 height 37
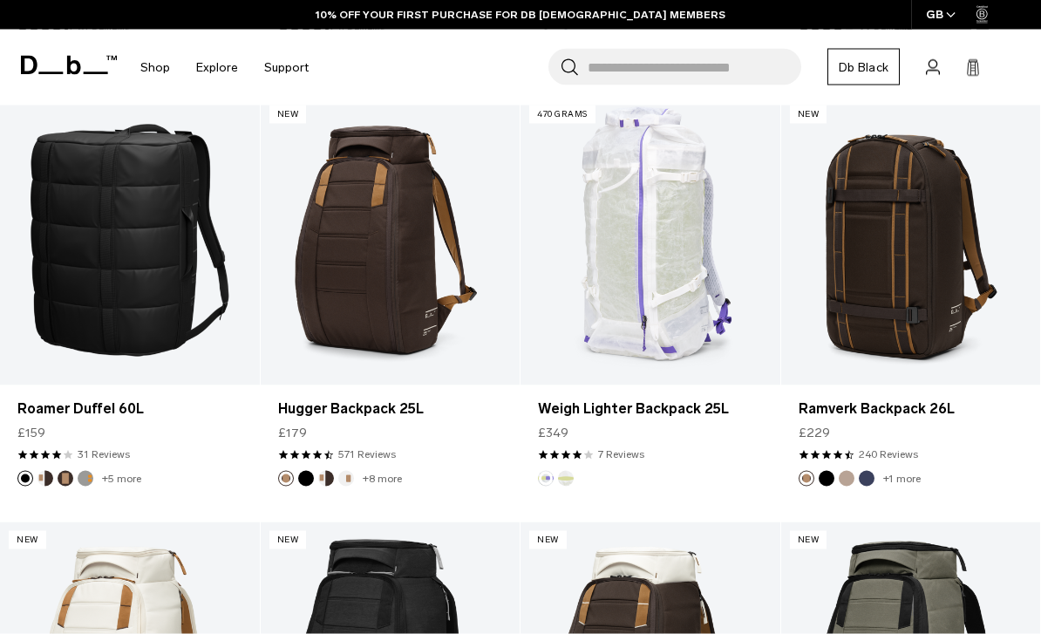
scroll to position [7529, 0]
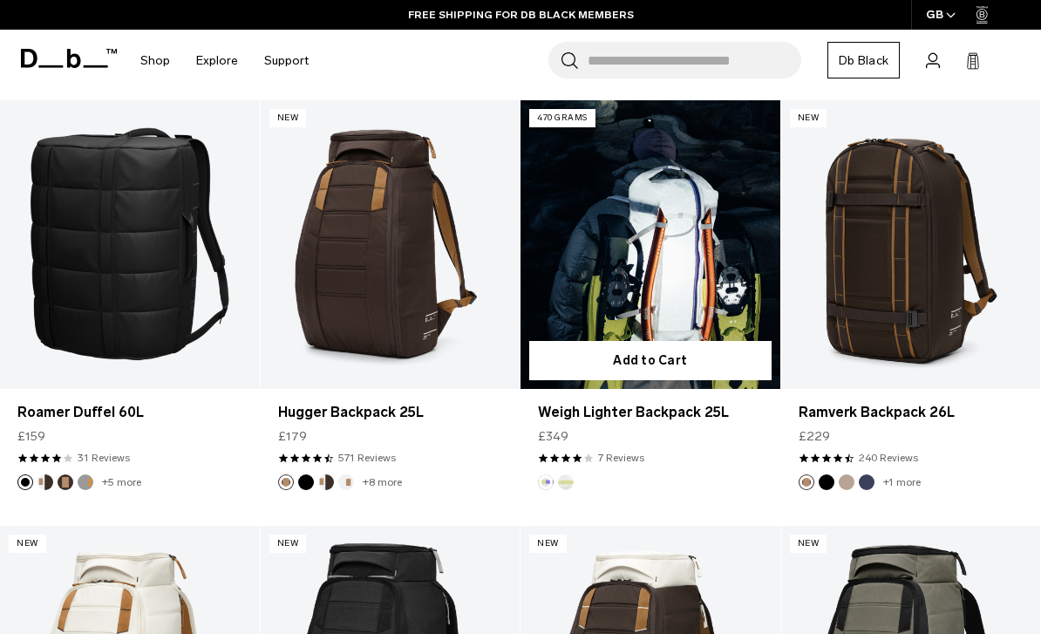
click at [549, 487] on button "Aurora" at bounding box center [546, 482] width 16 height 16
click at [571, 486] on img "Diffusion" at bounding box center [565, 481] width 19 height 19
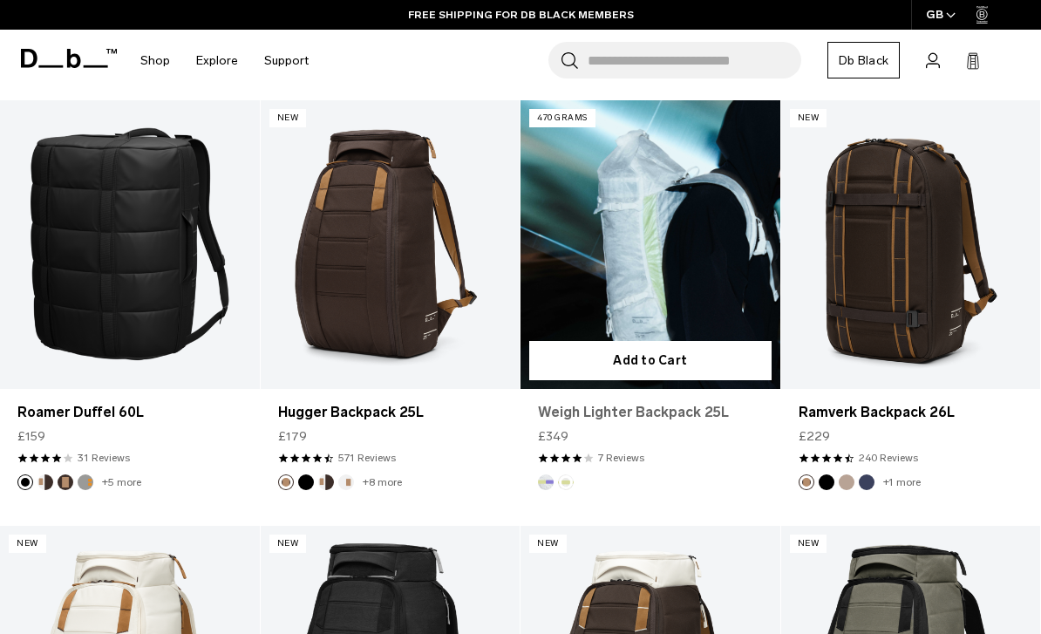
click at [654, 422] on link "Weigh Lighter Backpack 25L" at bounding box center [650, 412] width 225 height 21
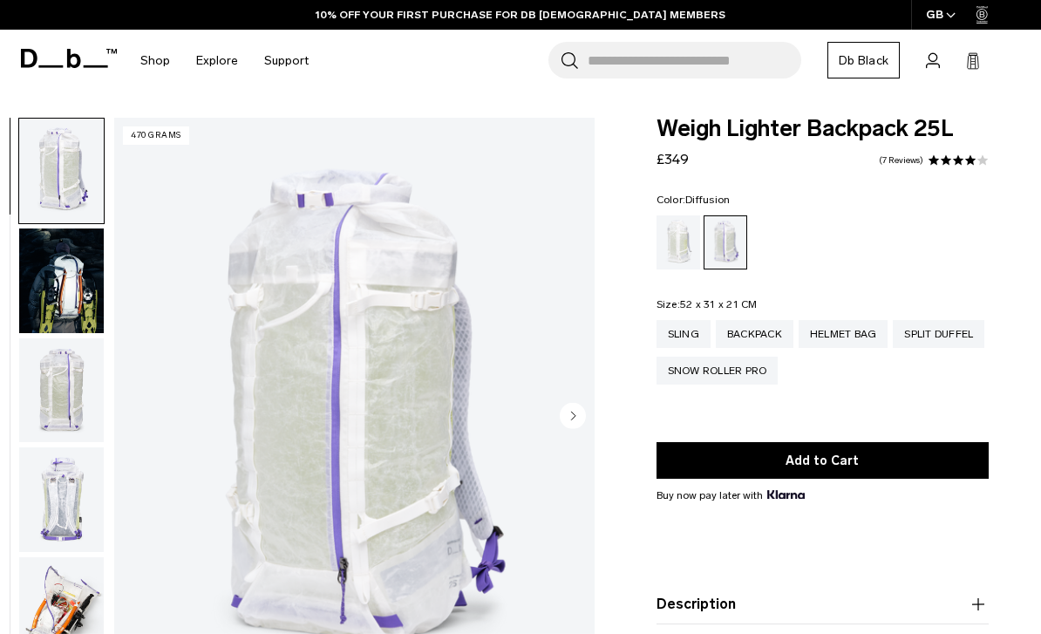
click at [671, 249] on div "Diffusion" at bounding box center [678, 242] width 44 height 54
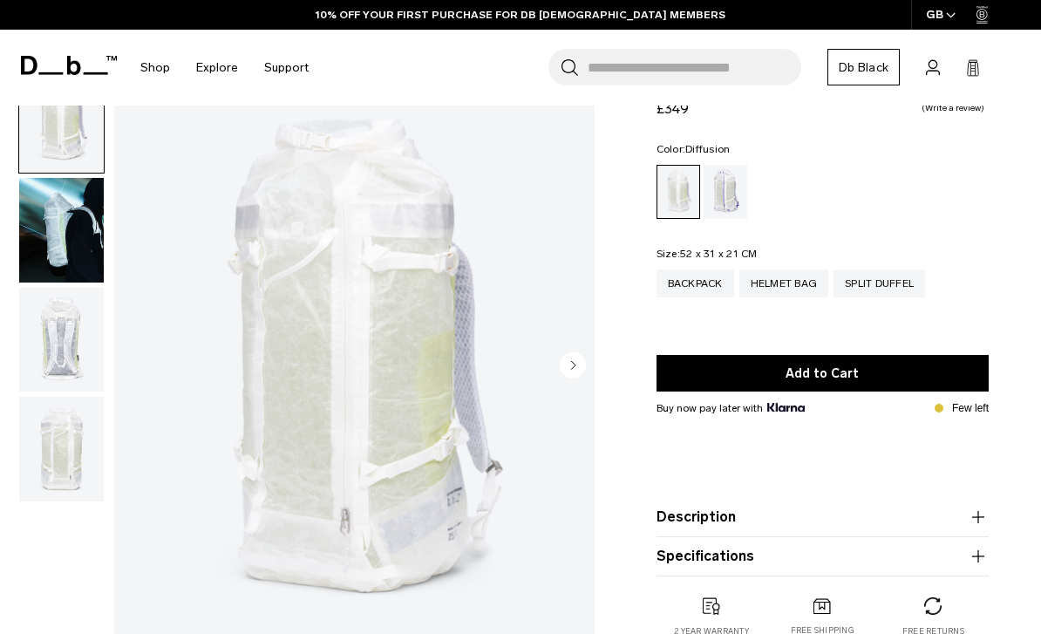
scroll to position [44, 0]
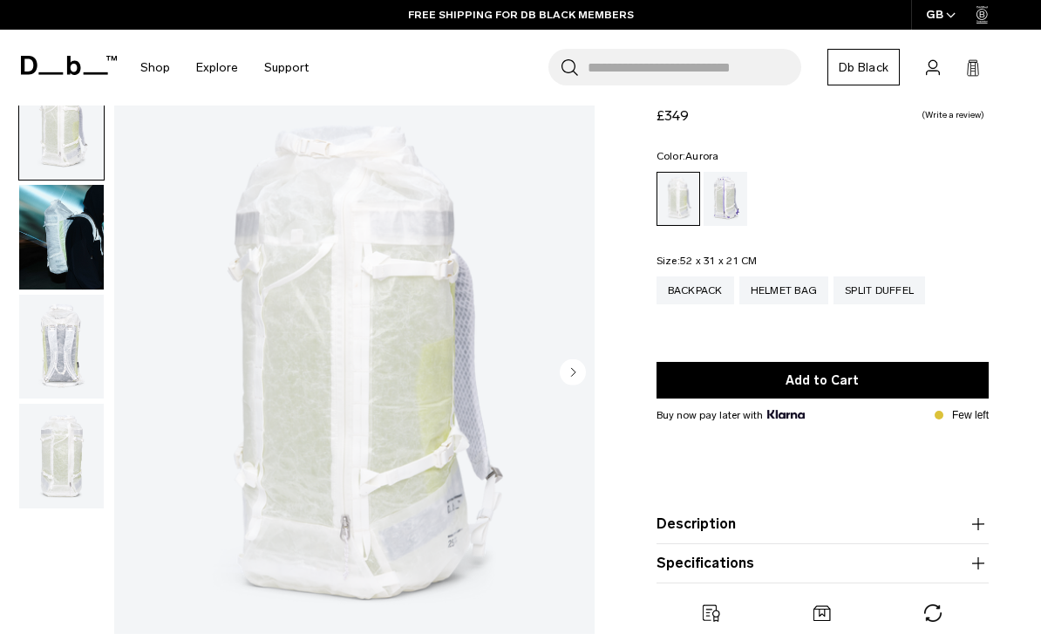
click at [728, 193] on div "Aurora" at bounding box center [725, 199] width 44 height 54
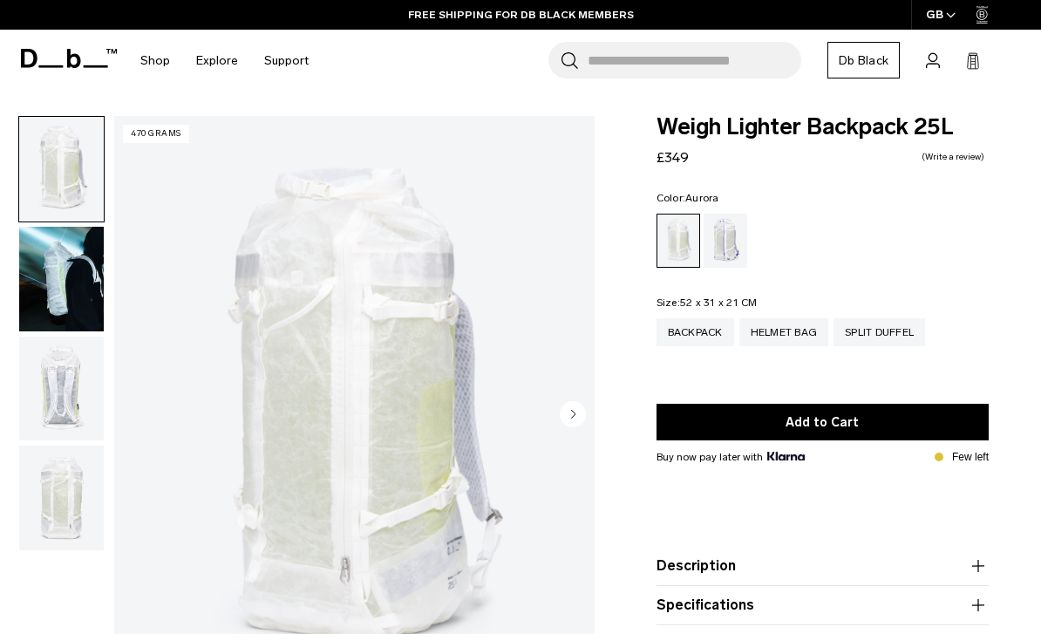
scroll to position [0, 0]
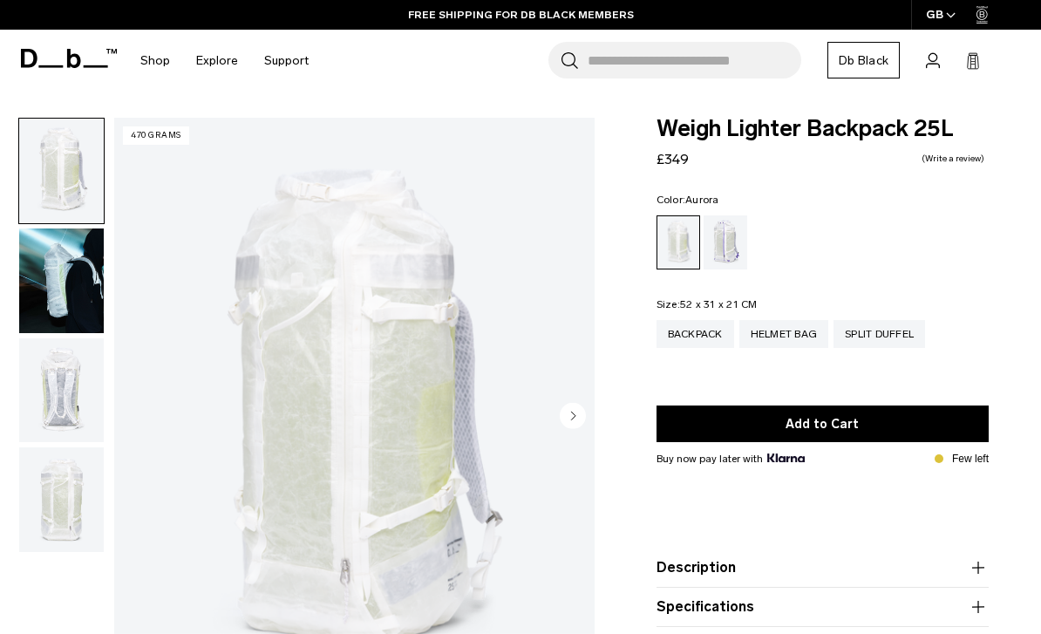
click at [728, 253] on div "Aurora" at bounding box center [725, 242] width 44 height 54
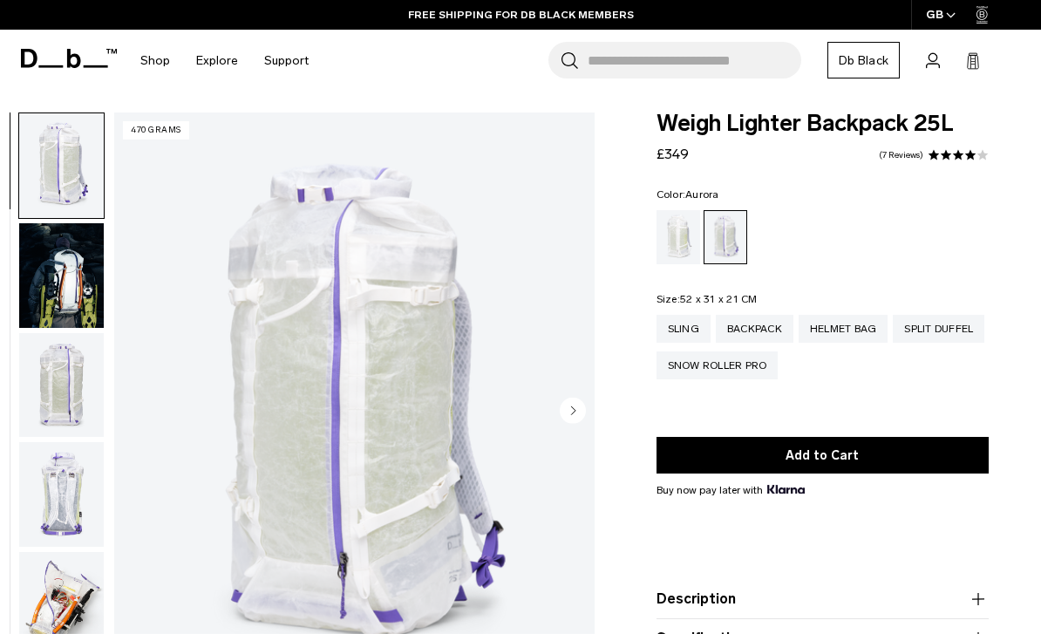
scroll to position [3, 0]
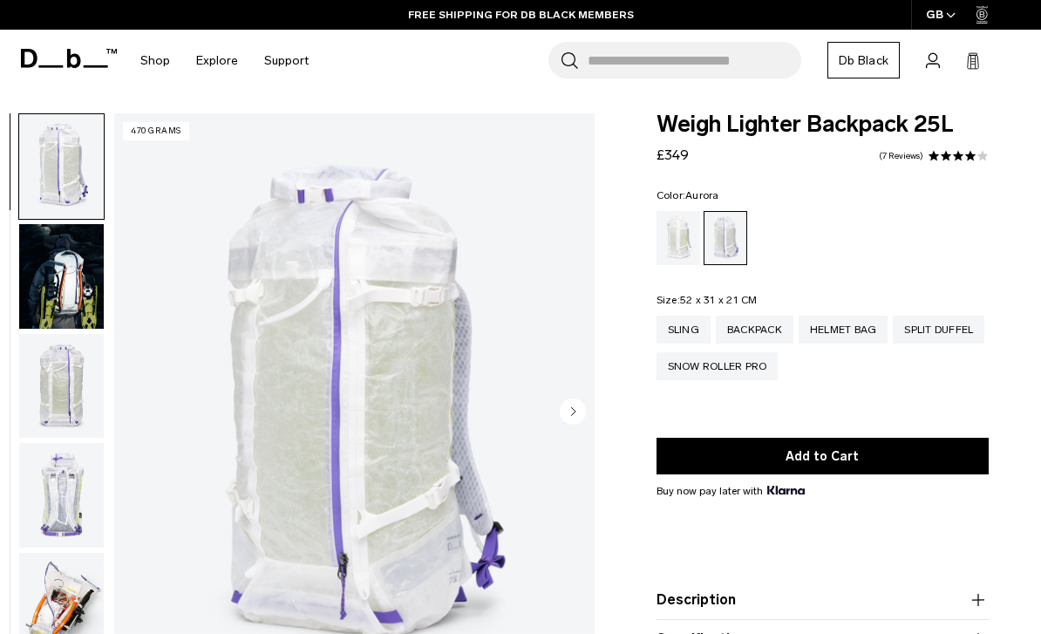
click at [953, 157] on span at bounding box center [958, 156] width 12 height 12
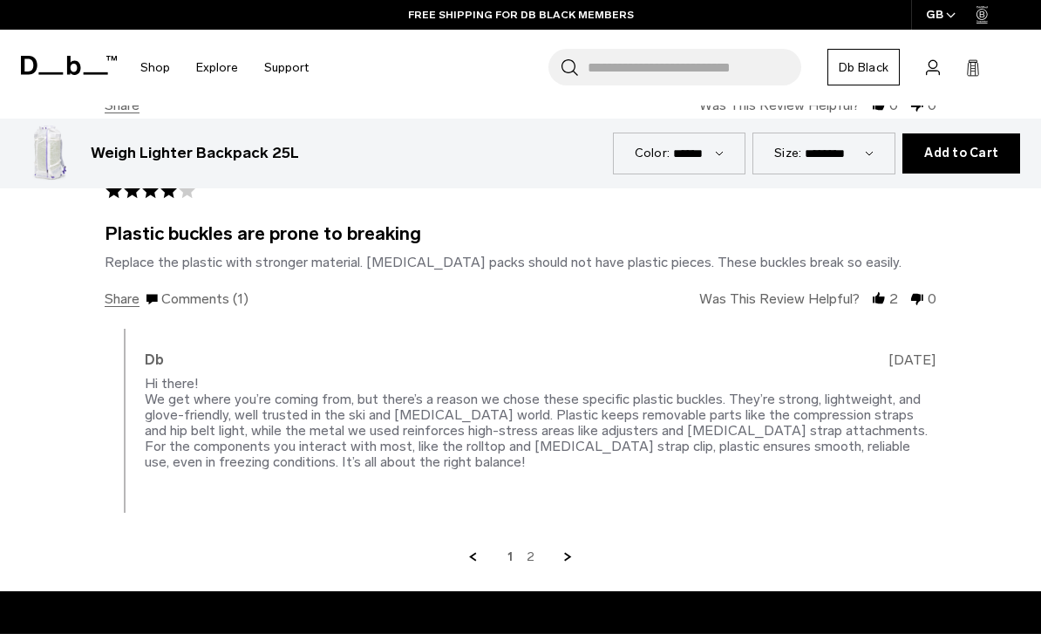
scroll to position [3847, 0]
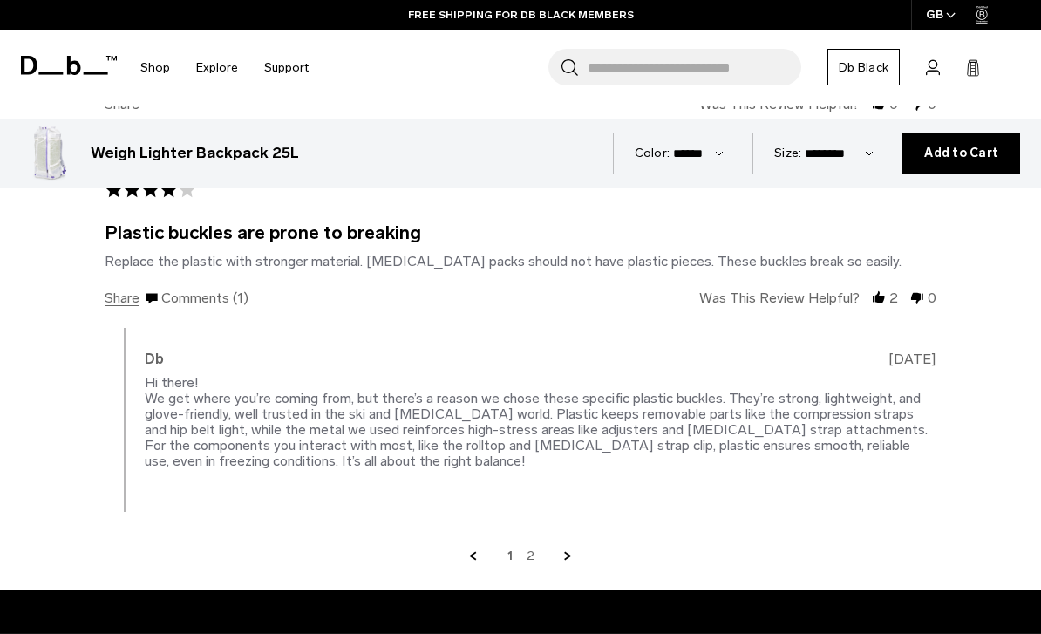
click at [571, 548] on link "Next Page" at bounding box center [568, 556] width 16 height 16
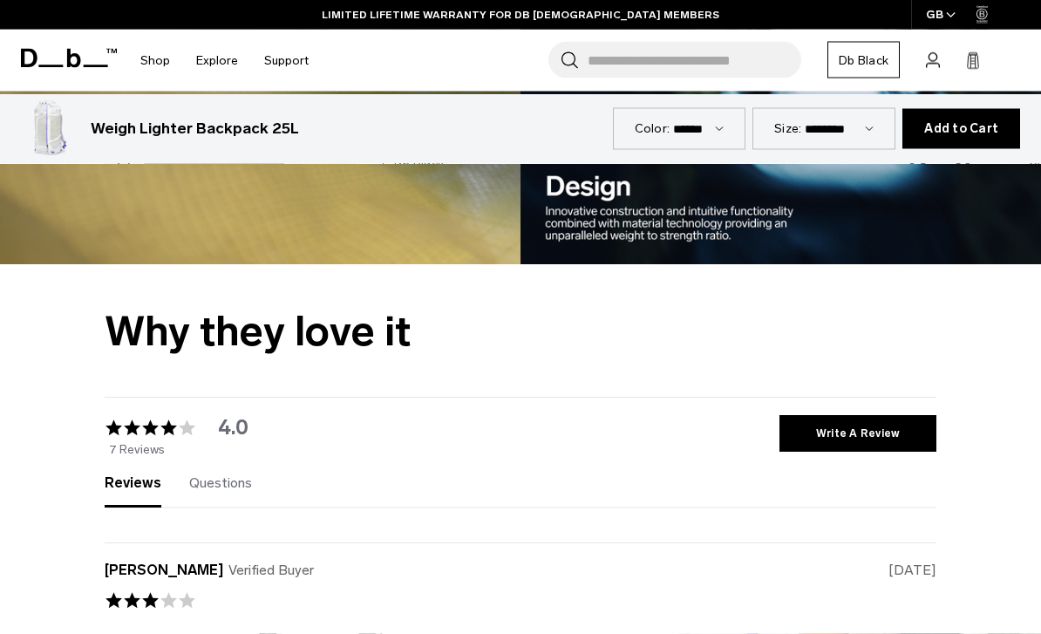
scroll to position [2596, 0]
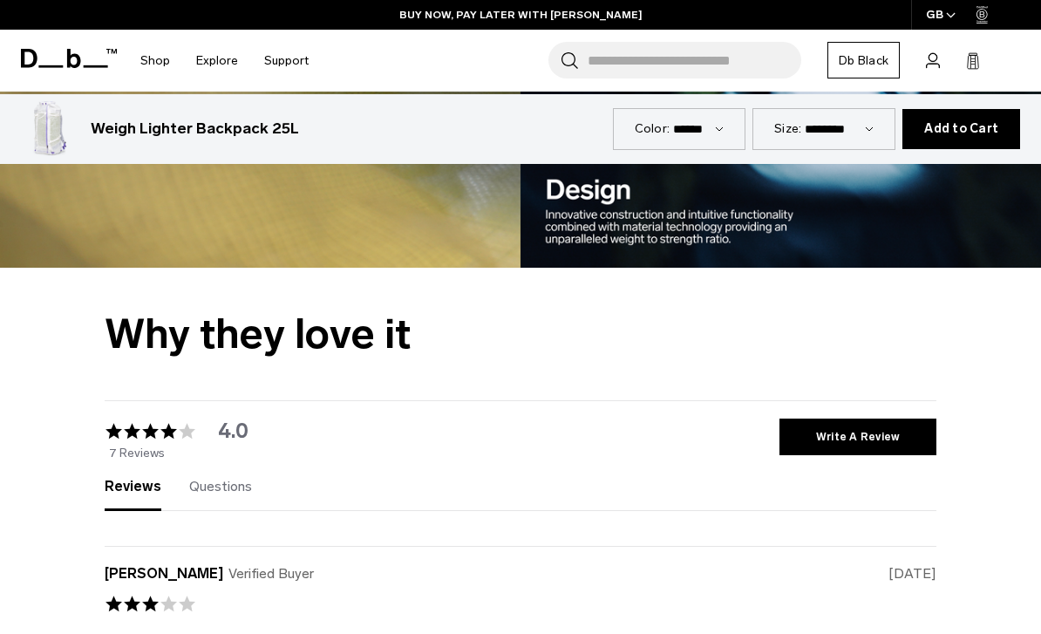
click at [734, 1] on div "BUY NOW, PAY LATER WITH [PERSON_NAME]" at bounding box center [520, 15] width 1041 height 30
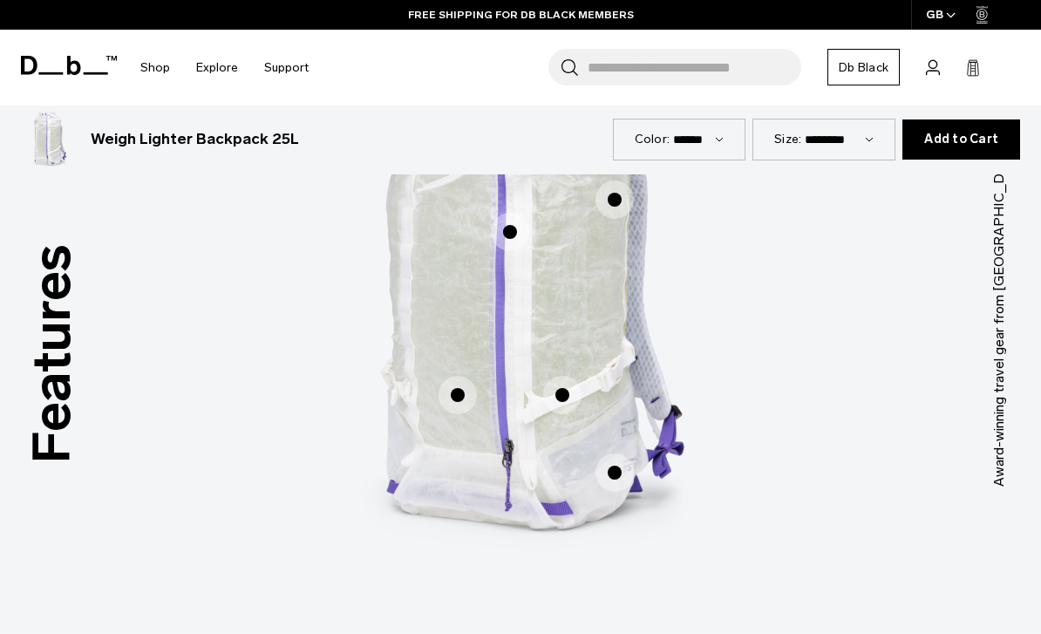
scroll to position [894, 0]
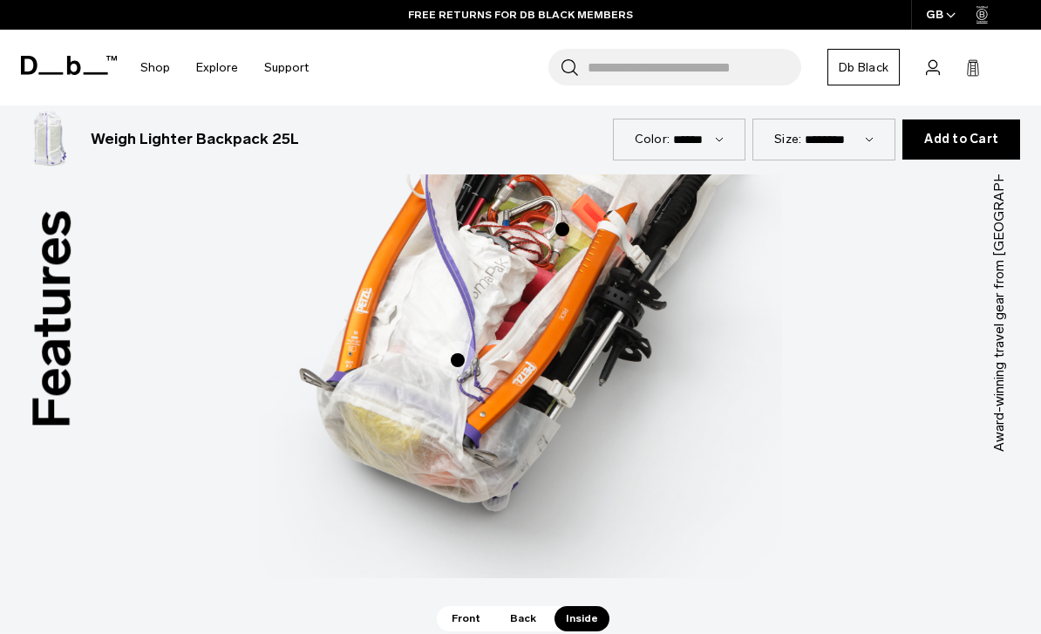
scroll to position [942, 0]
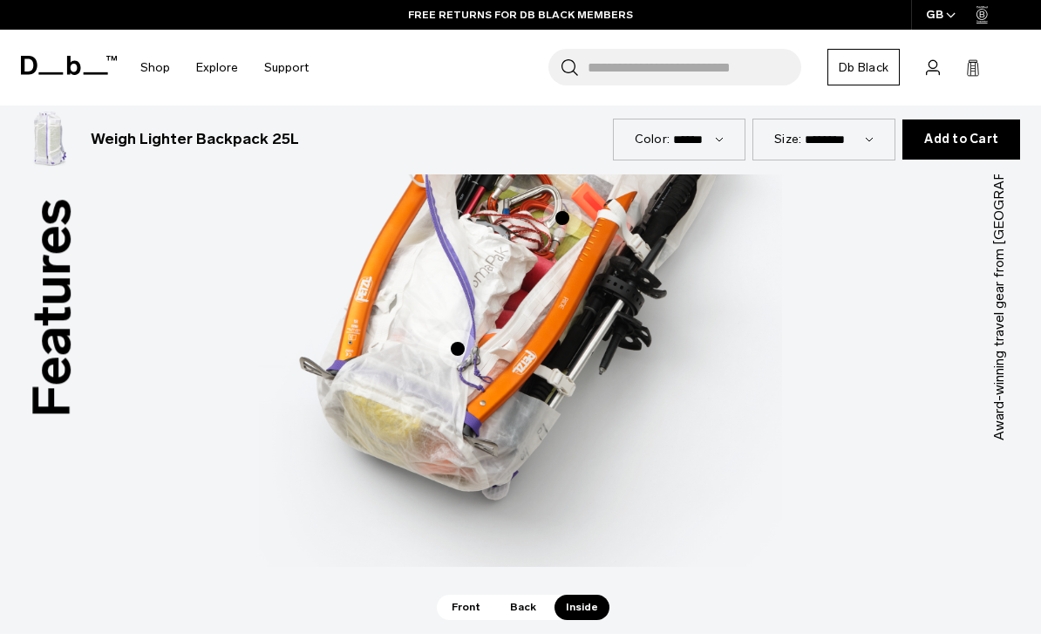
click at [526, 612] on span "Back" at bounding box center [523, 606] width 49 height 24
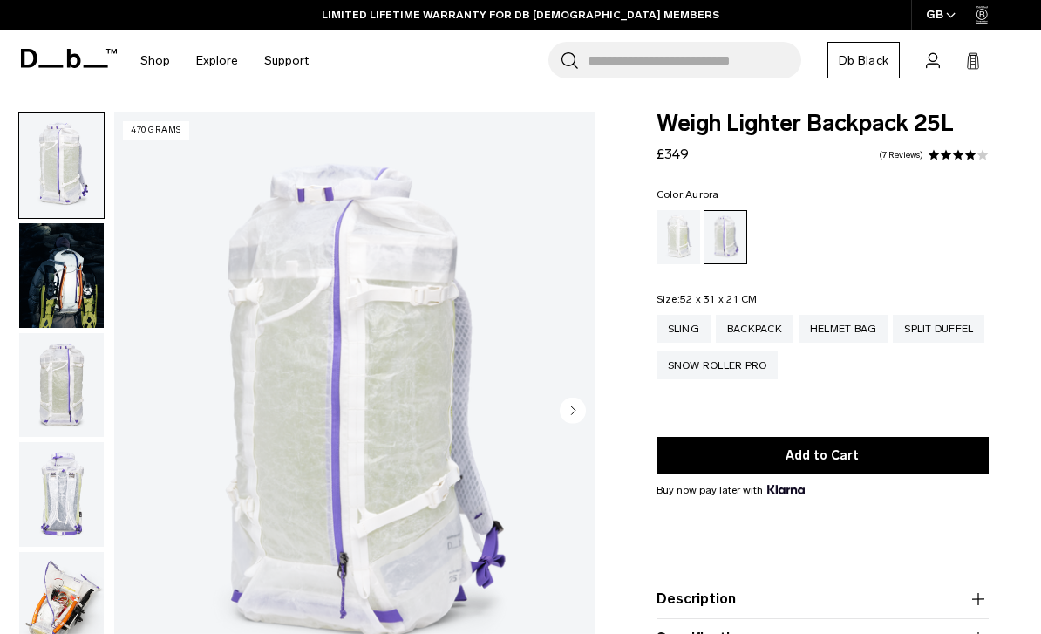
scroll to position [4, 0]
